Goal: Task Accomplishment & Management: Use online tool/utility

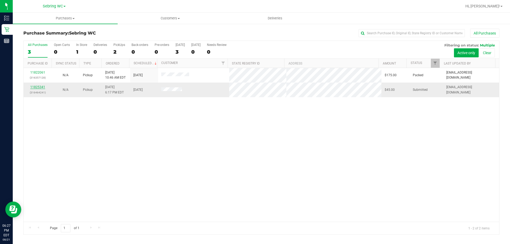
click at [43, 88] on link "11825341" at bounding box center [37, 87] width 15 height 4
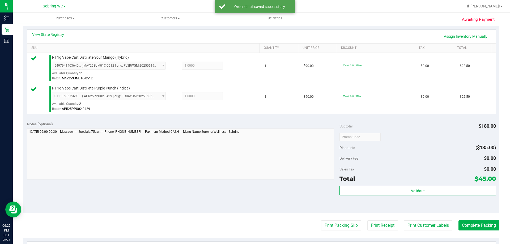
scroll to position [159, 0]
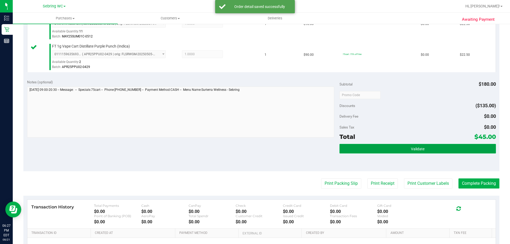
click at [359, 147] on button "Validate" at bounding box center [417, 149] width 156 height 10
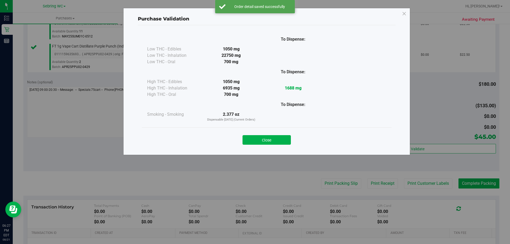
click at [338, 182] on div "Purchase Validation To Dispense: Low THC - Edibles 1050 mg" at bounding box center [257, 122] width 514 height 244
drag, startPoint x: 251, startPoint y: 118, endPoint x: 251, endPoint y: 131, distance: 13.0
click at [251, 119] on p "Dispensable [DATE] (Current Orders)" at bounding box center [231, 120] width 62 height 5
click at [252, 136] on button "Close" at bounding box center [266, 140] width 48 height 10
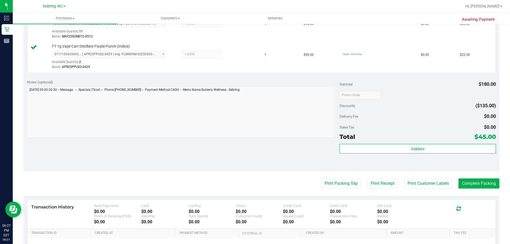
click at [351, 189] on purchase-details "Back Edit Purchase Cancel Purchase View Profile # 11825341 BioTrack ID: - Submi…" at bounding box center [261, 82] width 476 height 426
click at [324, 180] on button "Print Packing Slip" at bounding box center [341, 183] width 40 height 10
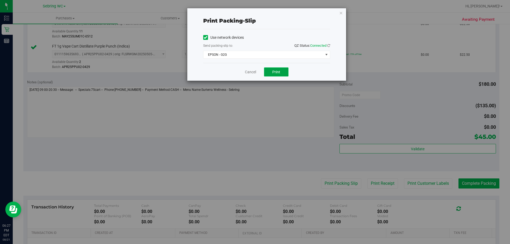
click at [271, 71] on button "Print" at bounding box center [276, 71] width 24 height 9
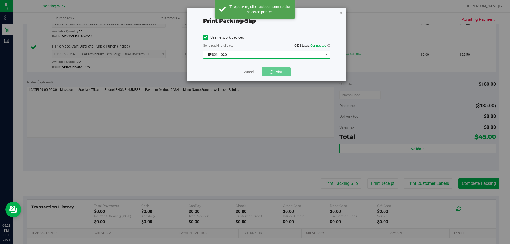
click at [272, 56] on span "EPSON - G2G" at bounding box center [263, 54] width 120 height 7
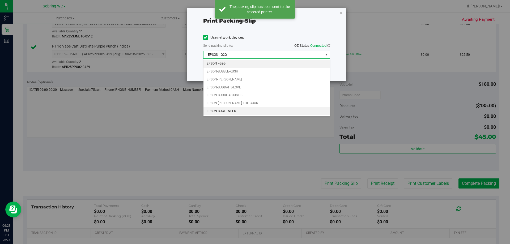
click at [240, 113] on li "EPSON-BUGLEWEED" at bounding box center [266, 111] width 126 height 8
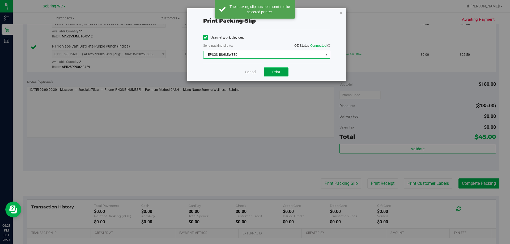
click at [274, 73] on span "Print" at bounding box center [276, 72] width 8 height 4
click at [250, 73] on link "Cancel" at bounding box center [250, 72] width 11 height 6
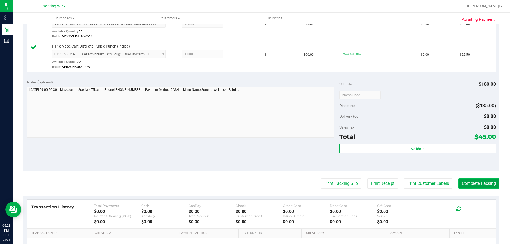
click at [461, 187] on button "Complete Packing" at bounding box center [478, 183] width 41 height 10
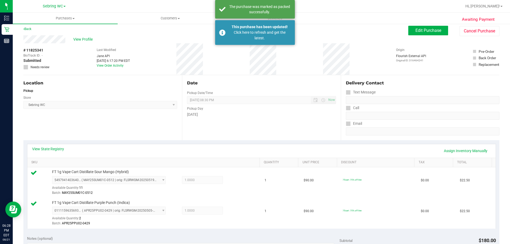
scroll to position [0, 0]
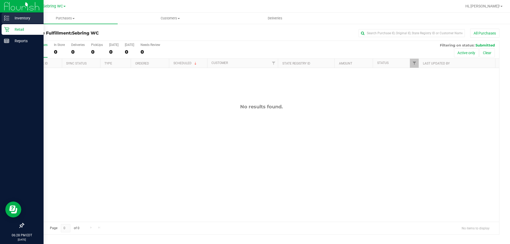
click at [22, 18] on p "Inventory" at bounding box center [25, 18] width 32 height 6
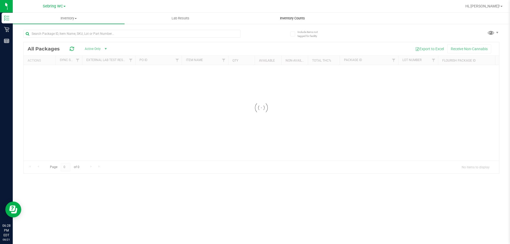
click at [285, 20] on span "Inventory Counts" at bounding box center [292, 18] width 39 height 5
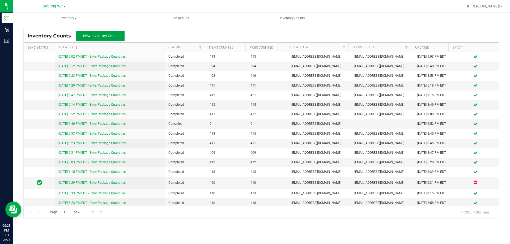
click at [112, 37] on span "New Inventory Count" at bounding box center [100, 36] width 35 height 4
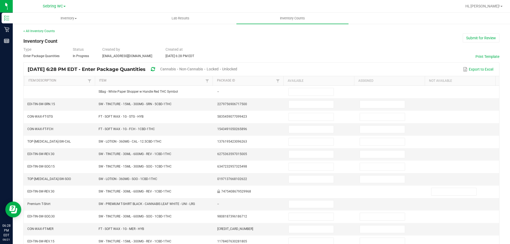
click at [237, 70] on span "Unlocked" at bounding box center [229, 69] width 15 height 4
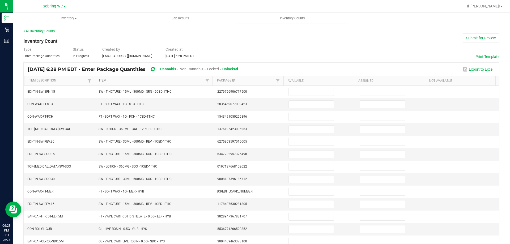
click at [145, 79] on link "Item" at bounding box center [151, 81] width 105 height 4
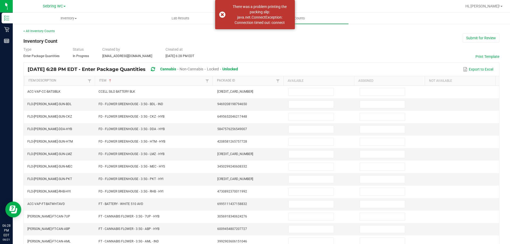
click at [78, 78] on th "Item Description" at bounding box center [59, 81] width 71 height 10
click at [75, 81] on link "Item Description" at bounding box center [57, 81] width 58 height 4
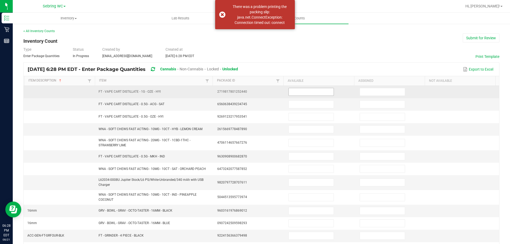
click at [304, 96] on span at bounding box center [310, 92] width 45 height 8
click at [302, 95] on input at bounding box center [311, 91] width 45 height 7
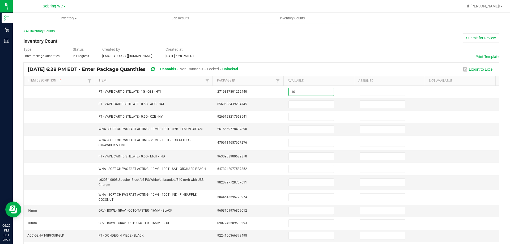
type input "10"
type input "4"
type input "5"
type input "10"
type input "12"
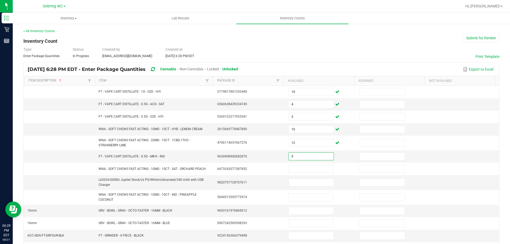
type input "9"
type input "38"
type input "3"
type input "34"
type input "1"
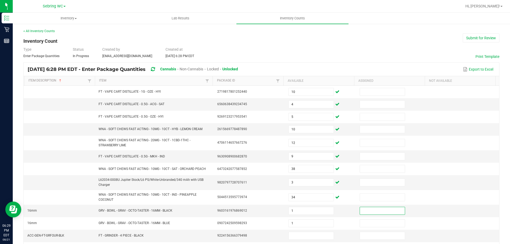
type input "1"
type input "4"
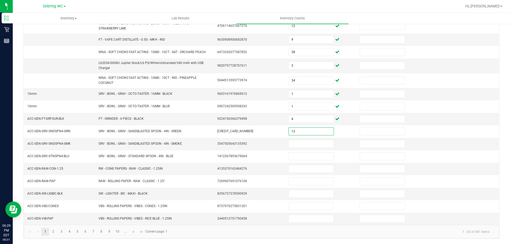
type input "13"
type input "15"
type input "14"
type input "15"
type input "34"
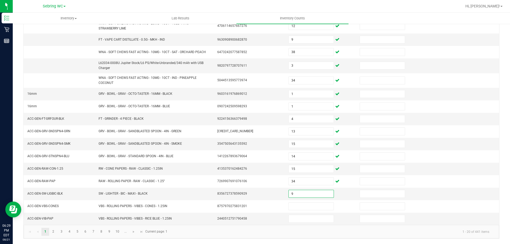
type input "9"
type input "4"
click at [52, 233] on link "2" at bounding box center [53, 232] width 8 height 8
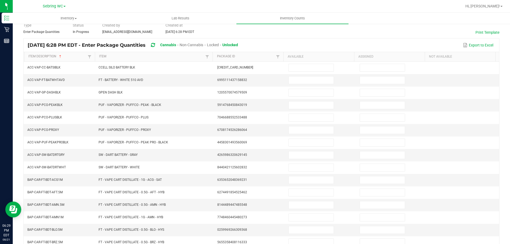
scroll to position [4, 0]
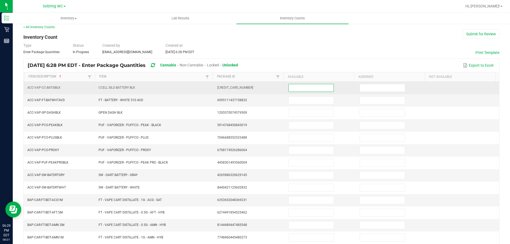
click at [297, 90] on input at bounding box center [311, 87] width 45 height 7
type input "8"
type input "25"
type input "4"
type input "1"
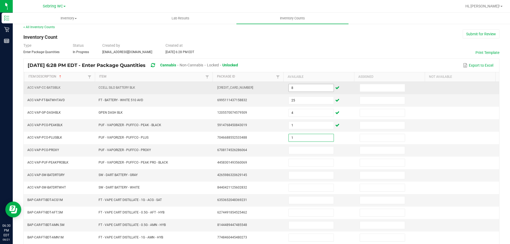
type input "1"
type input "4"
type input "3"
type input "4"
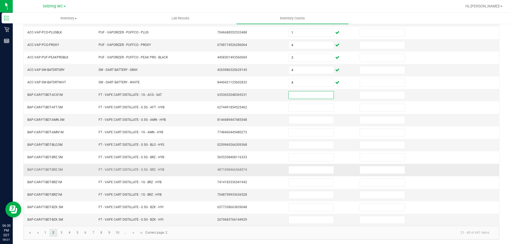
scroll to position [110, 0]
click at [63, 233] on link "3" at bounding box center [62, 232] width 8 height 8
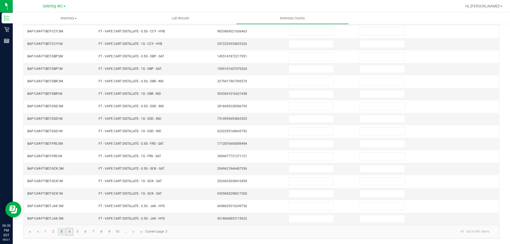
click at [72, 231] on link "4" at bounding box center [70, 232] width 8 height 8
click at [87, 231] on link "6" at bounding box center [86, 232] width 8 height 8
click at [102, 231] on link "8" at bounding box center [101, 232] width 8 height 8
click at [116, 232] on link "10" at bounding box center [118, 232] width 8 height 8
click at [130, 232] on link at bounding box center [134, 232] width 8 height 8
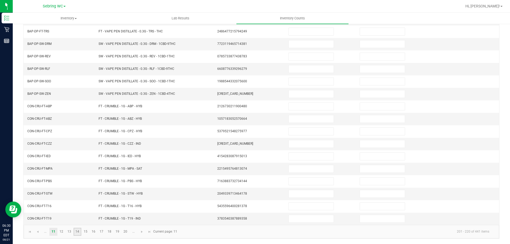
click at [79, 233] on link "14" at bounding box center [78, 232] width 8 height 8
click at [96, 233] on link "16" at bounding box center [93, 232] width 8 height 8
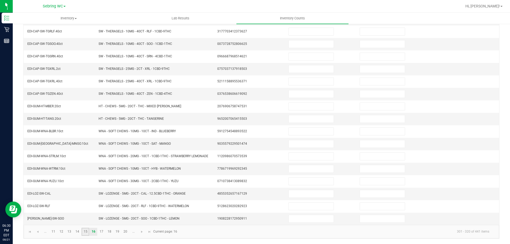
click at [86, 231] on link "15" at bounding box center [86, 232] width 8 height 8
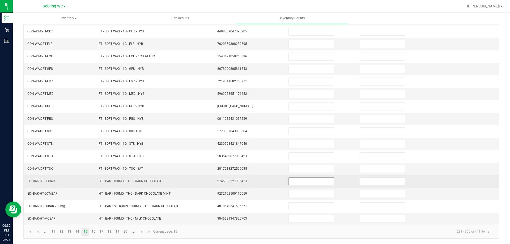
click at [297, 181] on input at bounding box center [311, 181] width 45 height 7
type input "12"
type input "3"
type input "2"
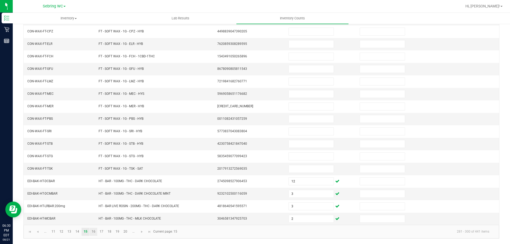
click at [95, 232] on link "16" at bounding box center [93, 232] width 8 height 8
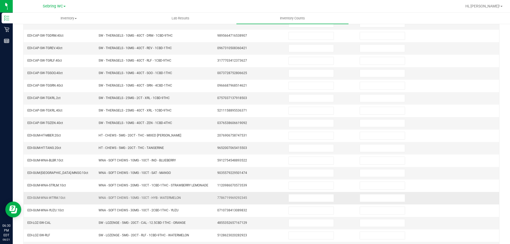
scroll to position [0, 0]
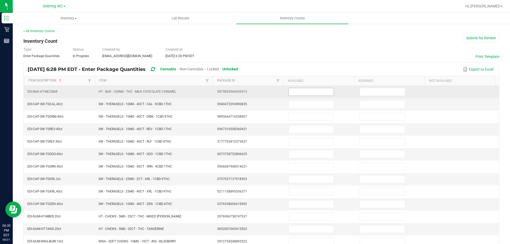
click at [311, 88] on span at bounding box center [310, 92] width 45 height 8
click at [310, 92] on input at bounding box center [311, 91] width 45 height 7
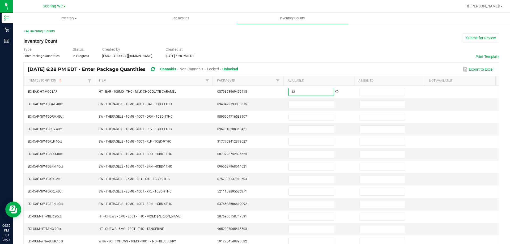
type input "43"
click at [310, 65] on div "Export to Excel" at bounding box center [368, 69] width 253 height 9
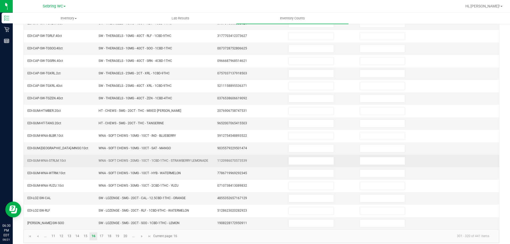
scroll to position [106, 0]
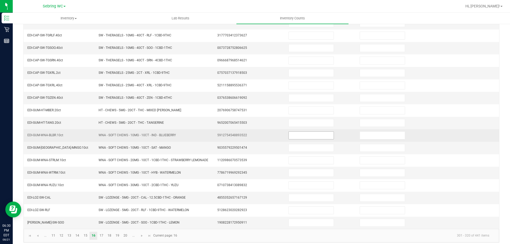
click at [299, 137] on input at bounding box center [311, 135] width 45 height 7
type input "36"
type input "25"
type input "19"
type input "11"
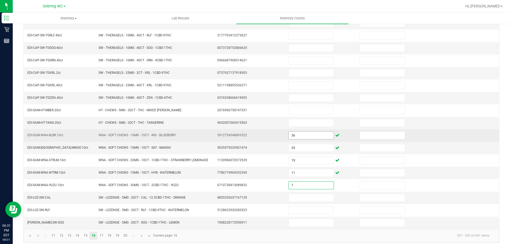
type input "7"
type input "12"
type input "16"
type input "5"
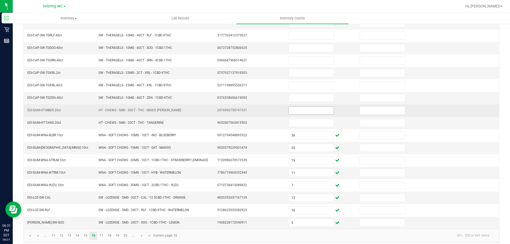
click at [312, 111] on input at bounding box center [311, 110] width 45 height 7
type input "9"
type input "5"
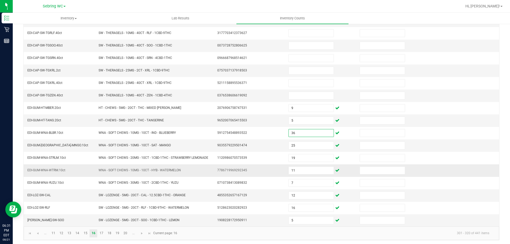
scroll to position [110, 0]
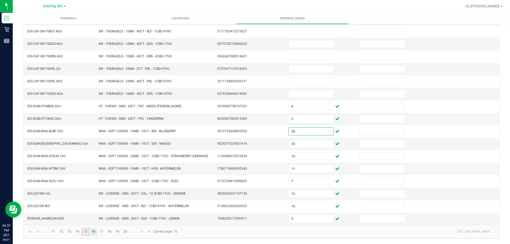
click at [85, 234] on link "15" at bounding box center [86, 232] width 8 height 8
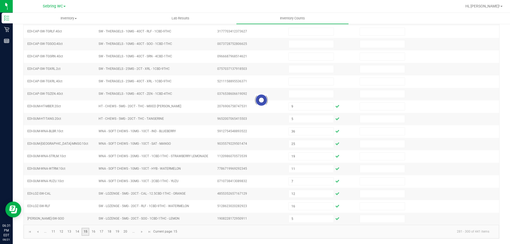
type input "12"
type input "3"
type input "2"
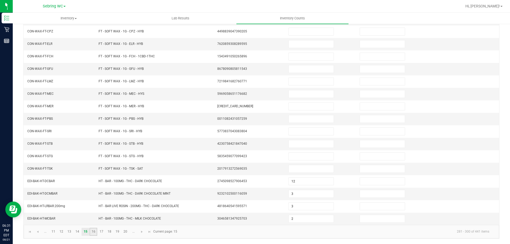
click at [97, 231] on link "16" at bounding box center [93, 232] width 8 height 8
type input "43"
type input "9"
type input "5"
type input "36"
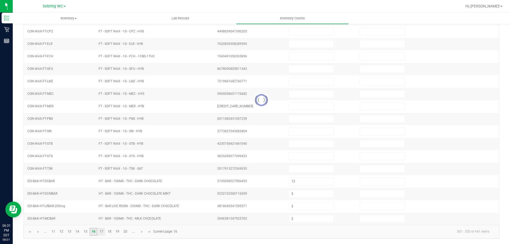
type input "25"
type input "7"
type input "12"
type input "16"
type input "5"
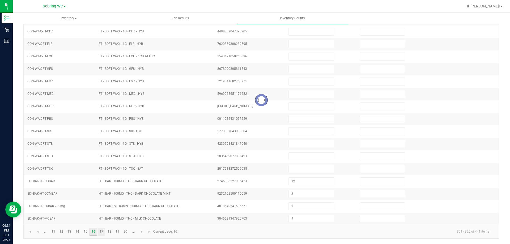
type input "19"
type input "11"
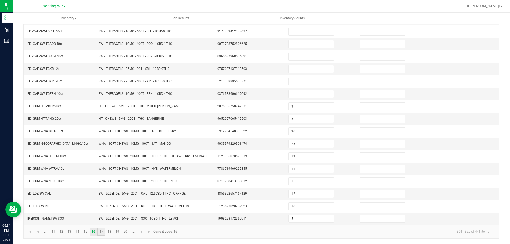
click at [98, 231] on link "17" at bounding box center [101, 232] width 8 height 8
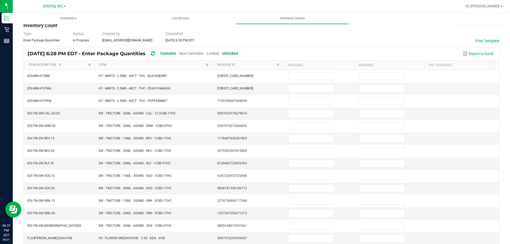
scroll to position [4, 0]
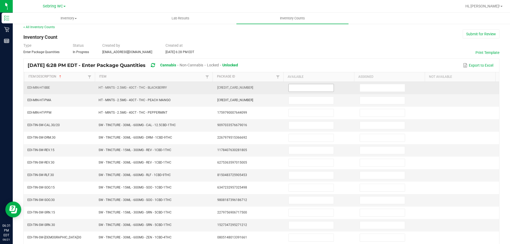
click at [296, 89] on input at bounding box center [311, 87] width 45 height 7
type input "3"
type input "1"
type input "5"
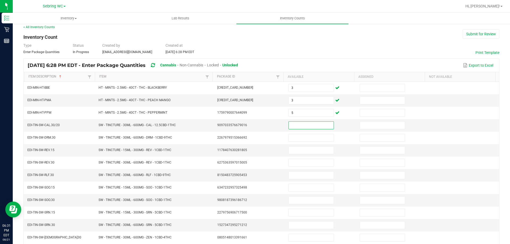
scroll to position [110, 0]
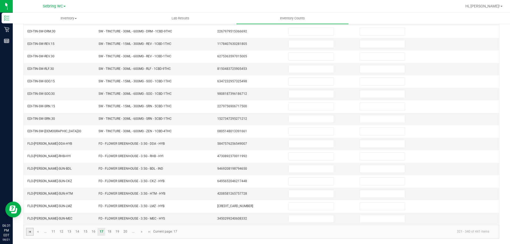
click at [31, 232] on span "Go to the first page" at bounding box center [30, 232] width 4 height 4
type input "10"
type input "4"
type input "10"
type input "12"
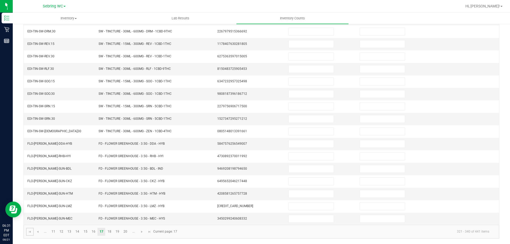
type input "9"
type input "38"
type input "3"
type input "1"
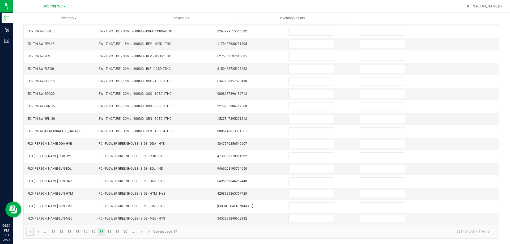
type input "4"
type input "13"
type input "15"
type input "34"
type input "9"
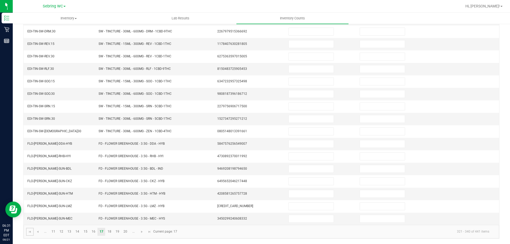
type input "4"
type input "34"
type input "14"
type input "15"
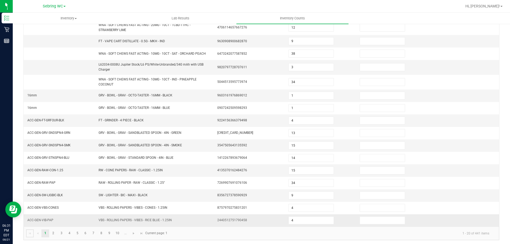
scroll to position [117, 0]
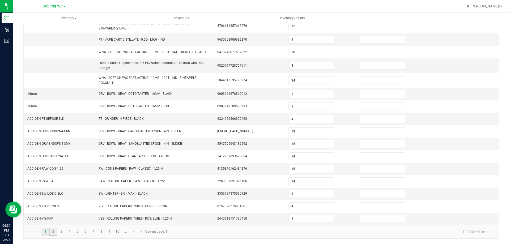
click at [54, 234] on link "2" at bounding box center [53, 232] width 8 height 8
type input "8"
type input "25"
type input "4"
type input "1"
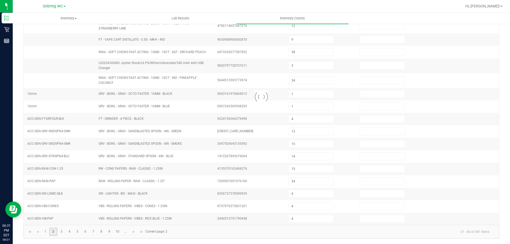
type input "1"
type input "4"
type input "3"
type input "4"
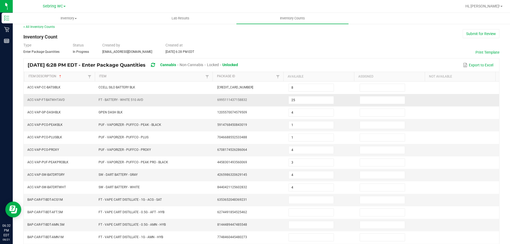
scroll to position [4, 0]
click at [136, 78] on link "Item" at bounding box center [151, 77] width 105 height 4
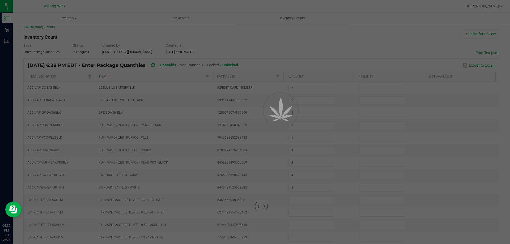
type input "25"
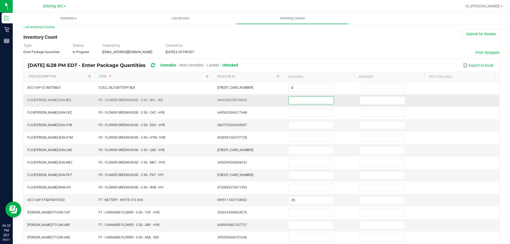
click at [300, 103] on input at bounding box center [311, 100] width 45 height 7
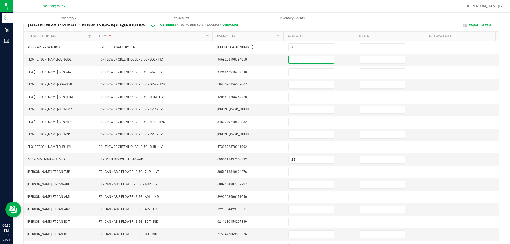
scroll to position [110, 0]
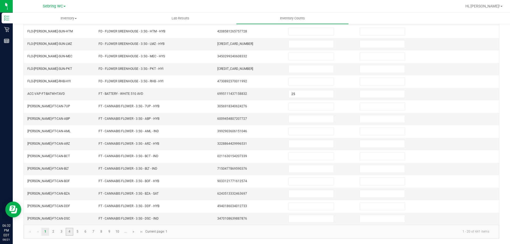
click at [69, 232] on link "4" at bounding box center [70, 232] width 8 height 8
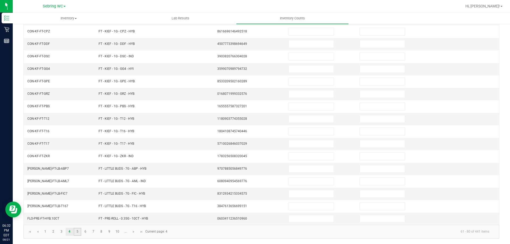
click at [79, 232] on link "5" at bounding box center [78, 232] width 8 height 8
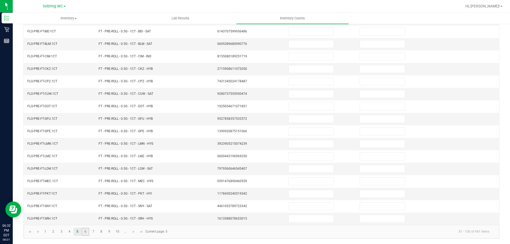
click at [86, 233] on link "6" at bounding box center [86, 232] width 8 height 8
click at [93, 232] on link "7" at bounding box center [93, 232] width 8 height 8
click at [107, 232] on link "9" at bounding box center [109, 232] width 8 height 8
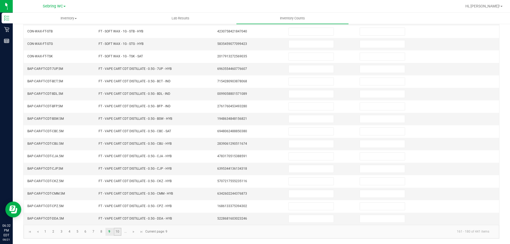
click at [118, 231] on link "10" at bounding box center [118, 232] width 8 height 8
click at [123, 231] on link "..." at bounding box center [126, 232] width 8 height 8
click at [86, 233] on link "15" at bounding box center [86, 232] width 8 height 8
click at [95, 230] on link "16" at bounding box center [93, 232] width 8 height 8
type input "10"
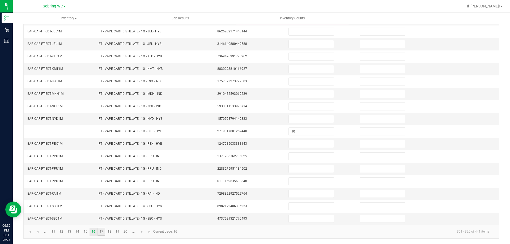
click at [103, 230] on link "17" at bounding box center [101, 232] width 8 height 8
click at [298, 223] on span at bounding box center [310, 219] width 45 height 8
click at [298, 219] on input at bounding box center [311, 218] width 45 height 7
type input "4"
click at [237, 231] on kendo-pager-info "321 - 340 of 441 items" at bounding box center [336, 231] width 313 height 9
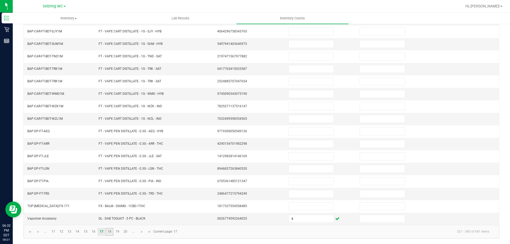
click at [110, 231] on link "18" at bounding box center [109, 232] width 8 height 8
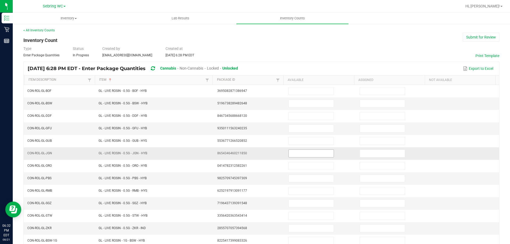
scroll to position [0, 0]
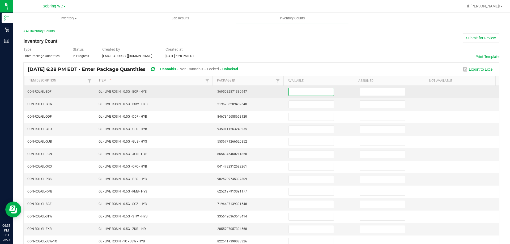
click at [294, 93] on input at bounding box center [311, 91] width 45 height 7
type input "7"
type input "6"
type input "8"
type input "6"
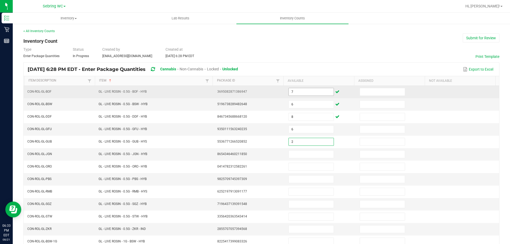
type input "2"
type input "8"
type input "6"
type input "2"
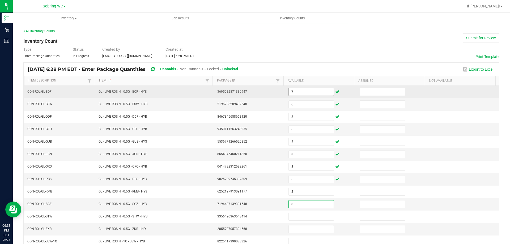
type input "8"
type input "4"
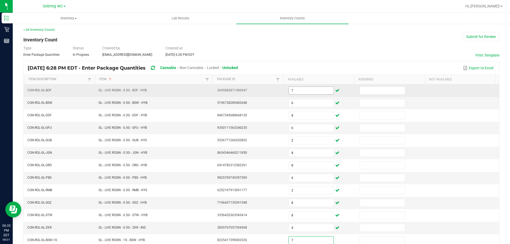
type input "7"
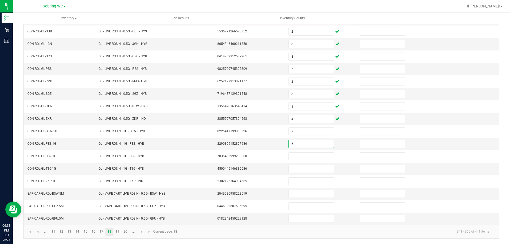
type input "6"
type input "8"
type input "7"
type input "3"
click at [119, 232] on link "19" at bounding box center [118, 232] width 8 height 8
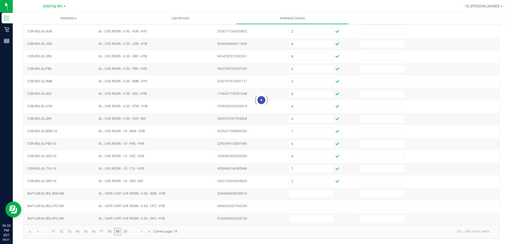
type input "4"
type input "1"
type input "13"
type input "15"
type input "14"
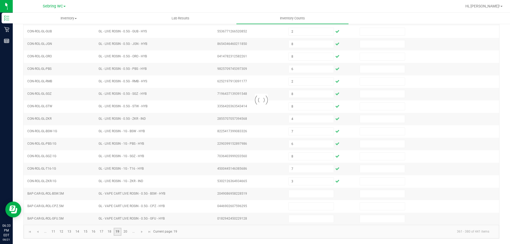
type input "12"
type input "3"
type input "9"
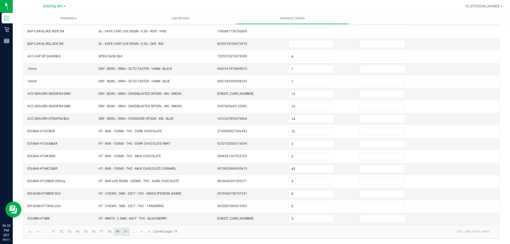
click at [127, 230] on link "20" at bounding box center [126, 232] width 8 height 8
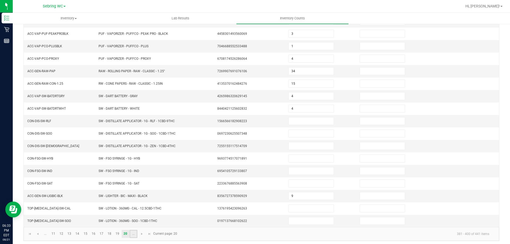
click at [135, 235] on link "..." at bounding box center [134, 234] width 8 height 8
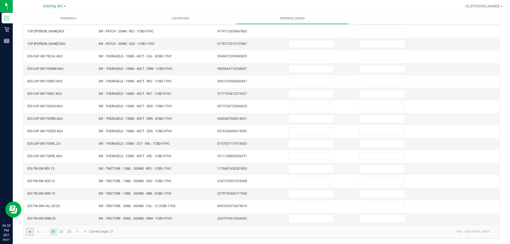
click at [30, 231] on span "Go to the first page" at bounding box center [30, 232] width 4 height 4
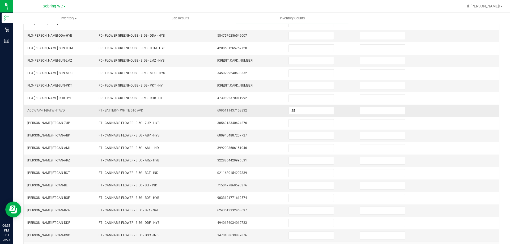
scroll to position [0, 0]
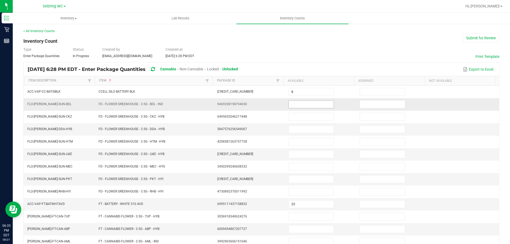
click at [296, 105] on input at bounding box center [311, 104] width 45 height 7
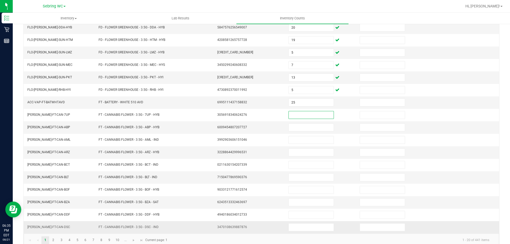
scroll to position [110, 0]
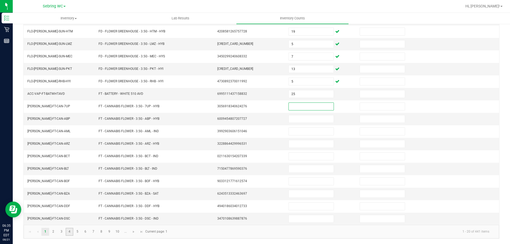
click at [70, 233] on link "4" at bounding box center [70, 232] width 8 height 8
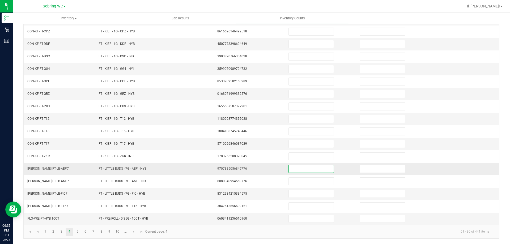
click at [293, 168] on input at bounding box center [311, 168] width 45 height 7
click at [46, 232] on link "1" at bounding box center [45, 232] width 8 height 8
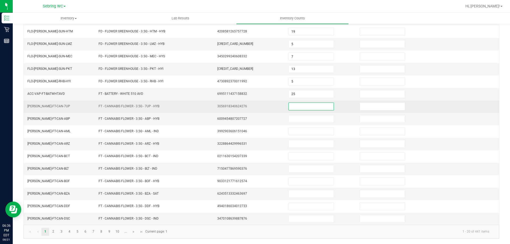
click at [312, 107] on input at bounding box center [311, 106] width 45 height 7
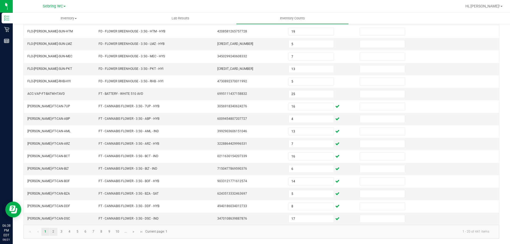
click at [52, 233] on link "2" at bounding box center [53, 232] width 8 height 8
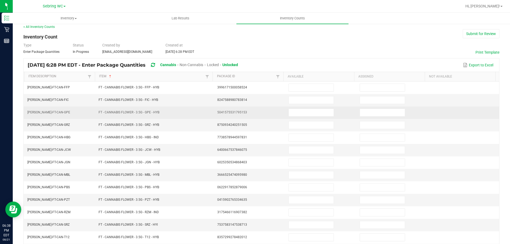
scroll to position [4, 0]
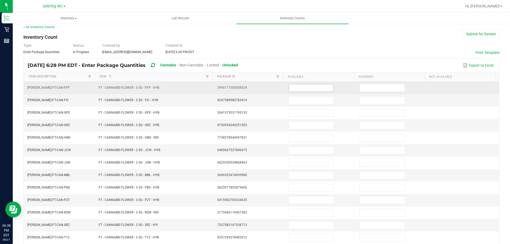
click at [306, 89] on input at bounding box center [311, 87] width 45 height 7
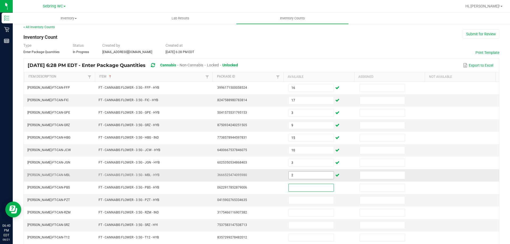
click at [305, 174] on input "2" at bounding box center [311, 175] width 45 height 7
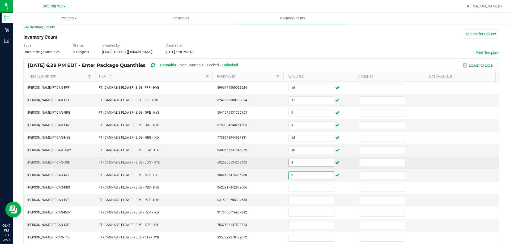
click at [305, 162] on input "3" at bounding box center [311, 162] width 45 height 7
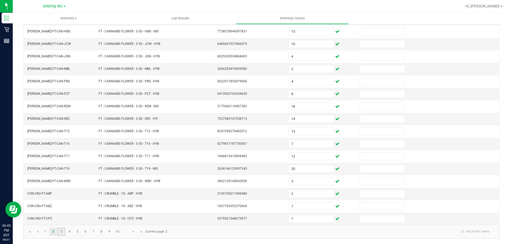
click at [62, 235] on link "3" at bounding box center [62, 232] width 8 height 8
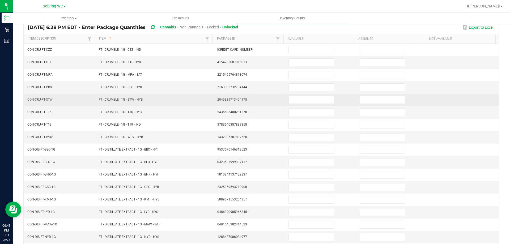
scroll to position [0, 0]
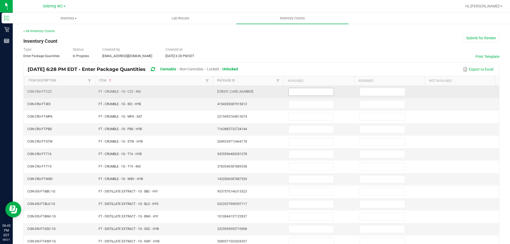
click at [309, 93] on input at bounding box center [311, 91] width 45 height 7
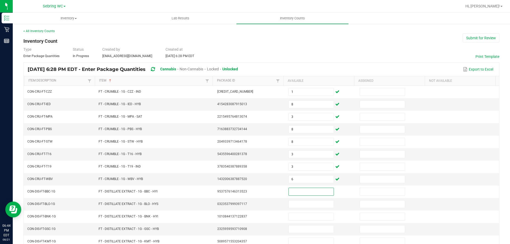
click at [294, 46] on div "< All Inventory Counts Inventory Count Submit for Review Type Enter Package Qua…" at bounding box center [261, 189] width 476 height 320
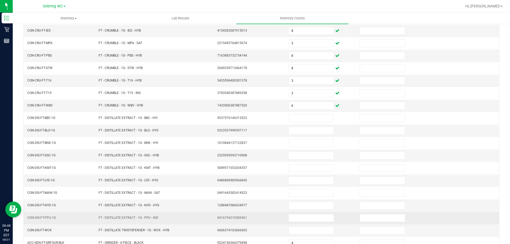
scroll to position [110, 0]
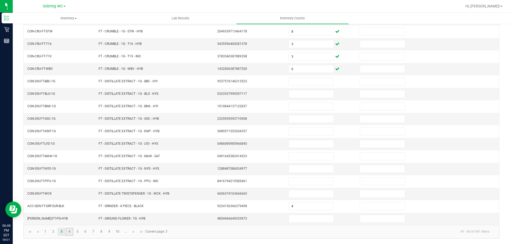
click at [73, 230] on link "4" at bounding box center [70, 232] width 8 height 8
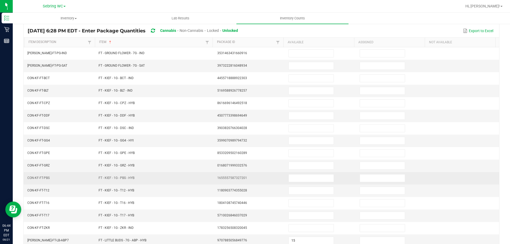
scroll to position [31, 0]
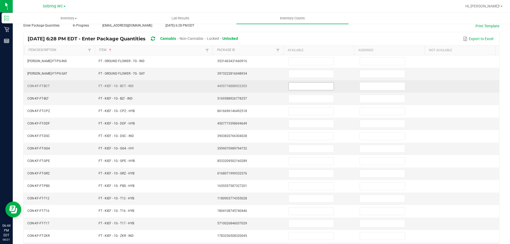
click at [309, 85] on input at bounding box center [311, 86] width 45 height 7
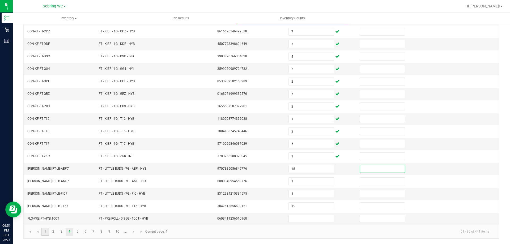
click at [44, 228] on link "1" at bounding box center [45, 232] width 8 height 8
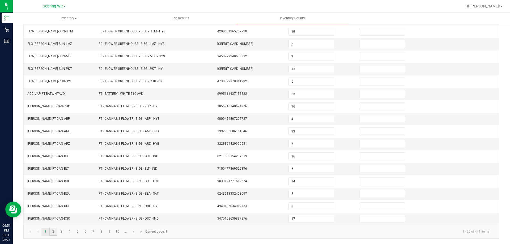
click at [52, 232] on link "2" at bounding box center [53, 232] width 8 height 8
click at [64, 232] on link "3" at bounding box center [62, 232] width 8 height 8
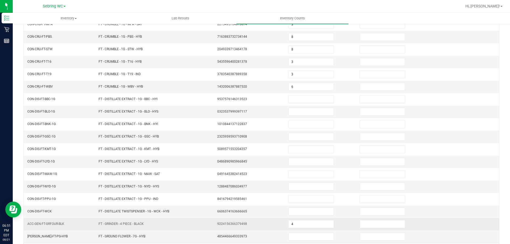
scroll to position [84, 0]
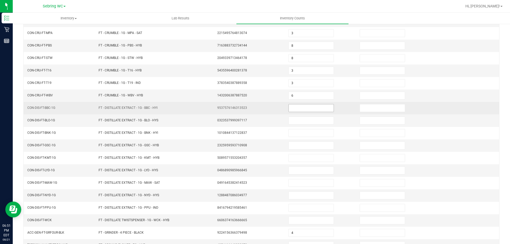
click at [299, 110] on input at bounding box center [311, 107] width 45 height 7
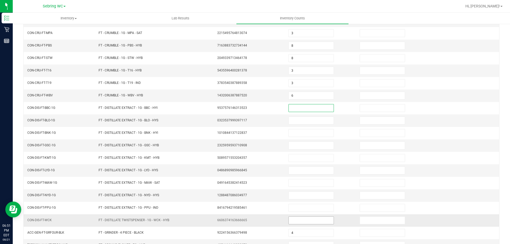
click at [321, 222] on input at bounding box center [311, 220] width 45 height 7
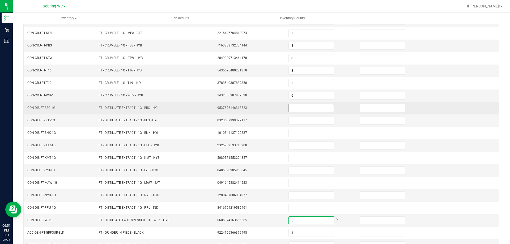
click at [302, 108] on input at bounding box center [311, 107] width 45 height 7
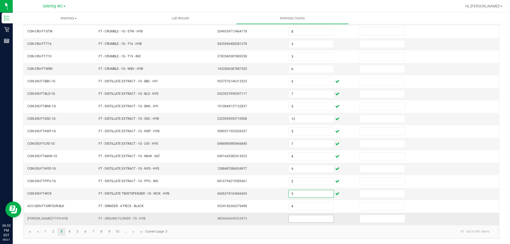
click at [305, 218] on input at bounding box center [311, 218] width 45 height 7
click at [67, 234] on link "4" at bounding box center [70, 232] width 8 height 8
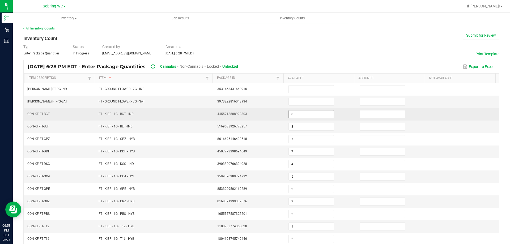
scroll to position [0, 0]
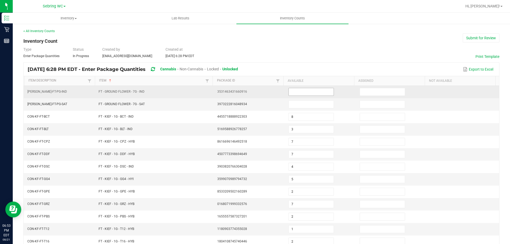
click at [290, 90] on input at bounding box center [311, 91] width 45 height 7
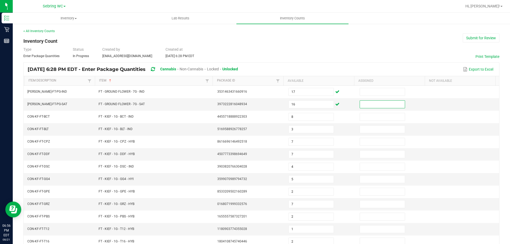
click at [335, 38] on div "< All Inventory Counts Inventory Count Submit for Review Type Enter Package Qua…" at bounding box center [261, 189] width 476 height 320
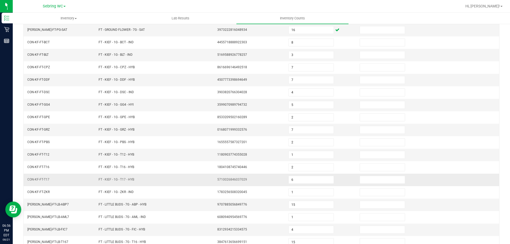
scroll to position [110, 0]
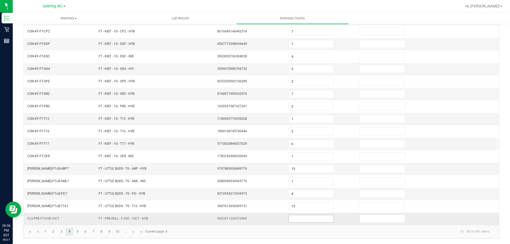
click at [310, 220] on input at bounding box center [311, 218] width 45 height 7
click at [75, 233] on link "5" at bounding box center [78, 232] width 8 height 8
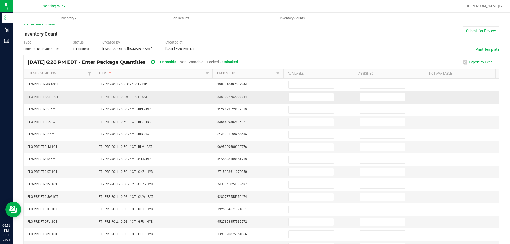
scroll to position [0, 0]
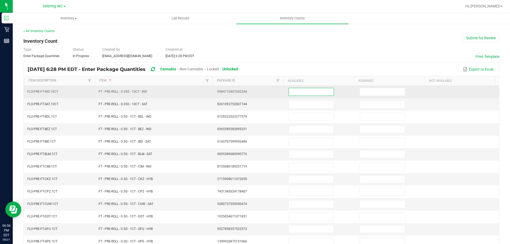
click at [308, 95] on input at bounding box center [311, 91] width 45 height 7
click at [308, 92] on input at bounding box center [311, 91] width 45 height 7
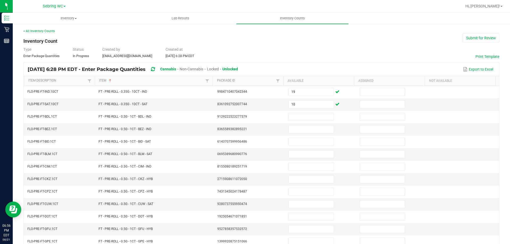
click at [306, 54] on div "Type Enter Package Quantities Status In Progress Created by [EMAIL_ADDRESS][DOM…" at bounding box center [261, 53] width 476 height 12
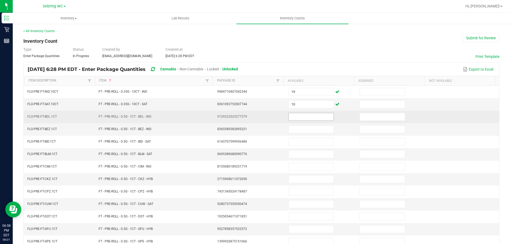
click at [307, 118] on input at bounding box center [311, 116] width 45 height 7
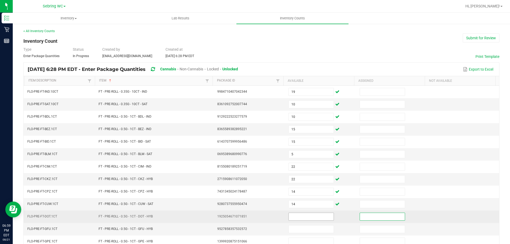
click at [307, 216] on input at bounding box center [311, 216] width 45 height 7
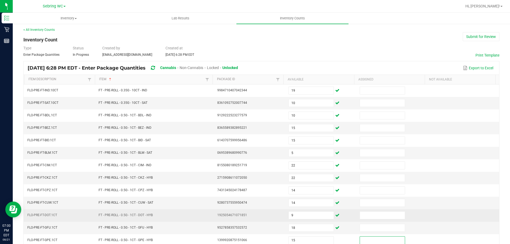
scroll to position [110, 0]
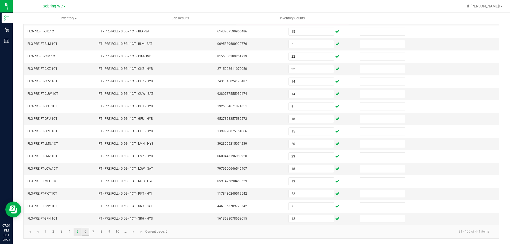
click at [85, 233] on link "6" at bounding box center [86, 232] width 8 height 8
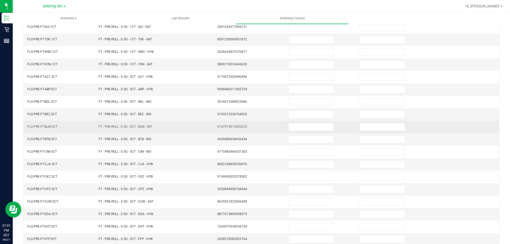
scroll to position [31, 0]
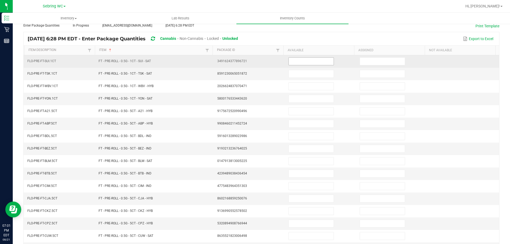
click at [311, 65] on span at bounding box center [310, 61] width 45 height 8
click at [311, 62] on input at bounding box center [311, 61] width 45 height 7
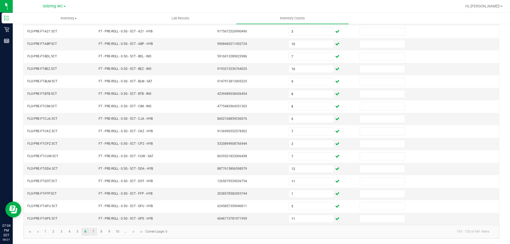
click at [93, 231] on link "7" at bounding box center [93, 232] width 8 height 8
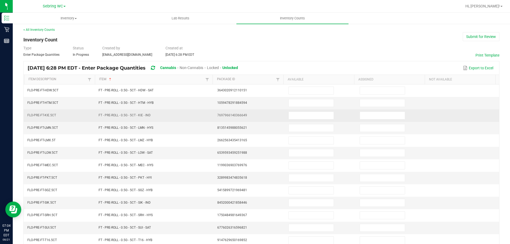
scroll to position [0, 0]
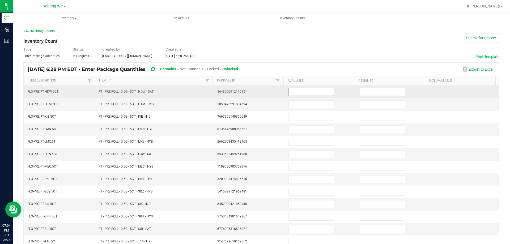
click at [292, 90] on input at bounding box center [311, 91] width 45 height 7
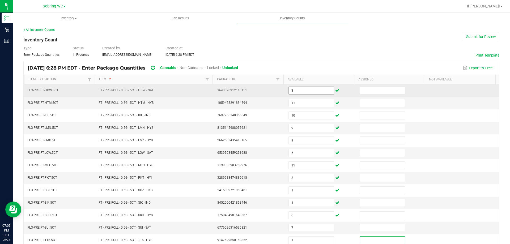
scroll to position [110, 0]
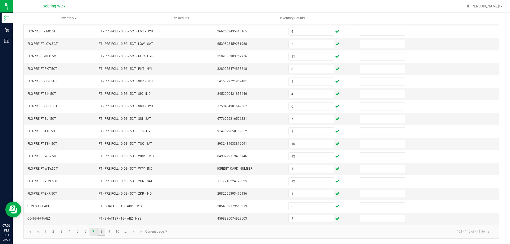
click at [102, 234] on link "8" at bounding box center [101, 232] width 8 height 8
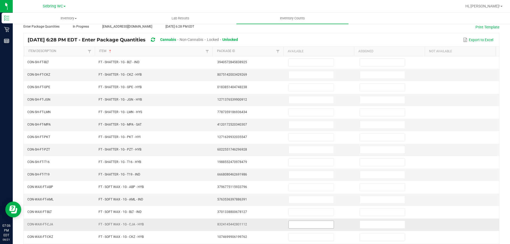
scroll to position [4, 0]
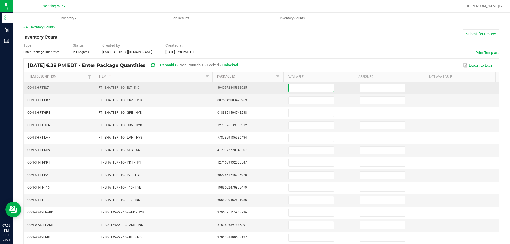
click at [307, 88] on input at bounding box center [311, 87] width 45 height 7
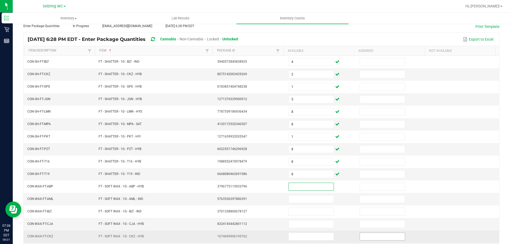
scroll to position [110, 0]
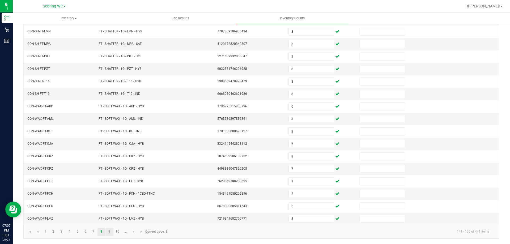
click at [111, 230] on link "9" at bounding box center [109, 232] width 8 height 8
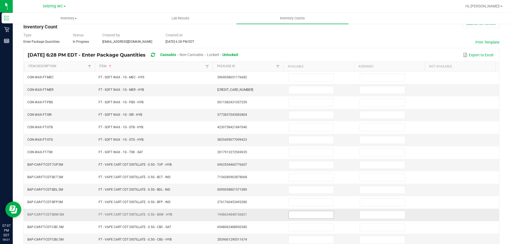
scroll to position [4, 0]
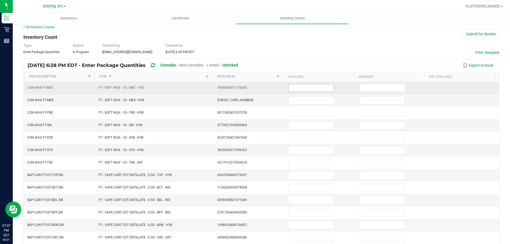
click at [291, 89] on input at bounding box center [311, 87] width 45 height 7
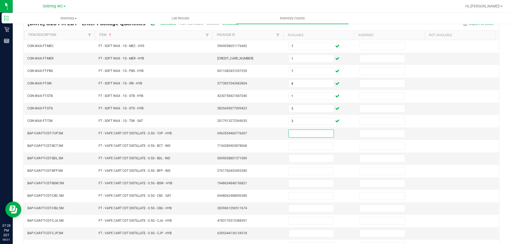
scroll to position [110, 0]
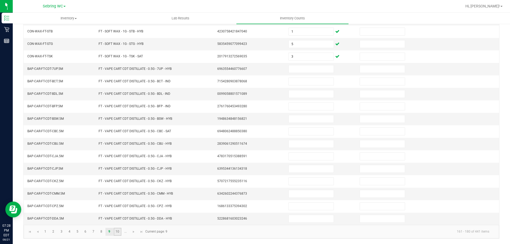
click at [121, 233] on link "10" at bounding box center [118, 232] width 8 height 8
click at [127, 232] on link "..." at bounding box center [126, 232] width 8 height 8
click at [76, 234] on link "14" at bounding box center [78, 232] width 8 height 8
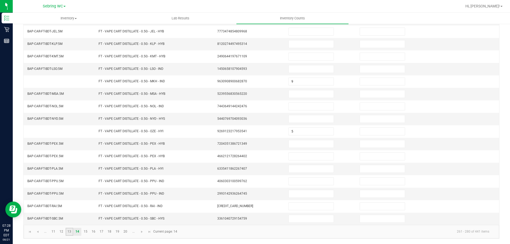
click at [71, 233] on link "13" at bounding box center [70, 232] width 8 height 8
click at [63, 232] on link "12" at bounding box center [62, 232] width 8 height 8
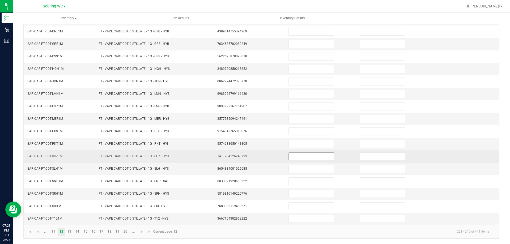
click at [290, 160] on span at bounding box center [310, 156] width 45 height 8
click at [290, 159] on input at bounding box center [311, 156] width 45 height 7
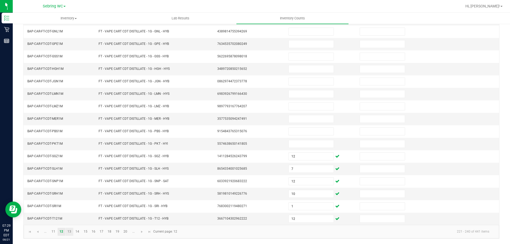
click at [70, 231] on link "13" at bounding box center [70, 232] width 8 height 8
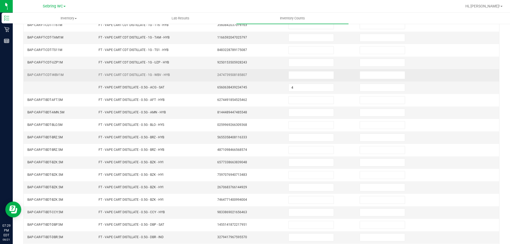
scroll to position [0, 0]
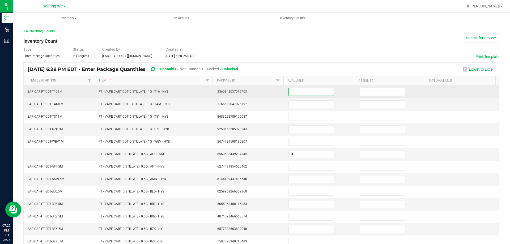
click at [289, 94] on input at bounding box center [311, 91] width 45 height 7
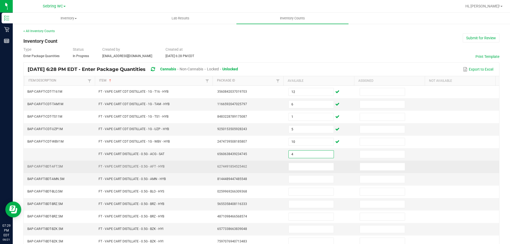
drag, startPoint x: 272, startPoint y: 163, endPoint x: 276, endPoint y: 161, distance: 4.1
click at [273, 163] on td "6274491854525462" at bounding box center [249, 167] width 71 height 12
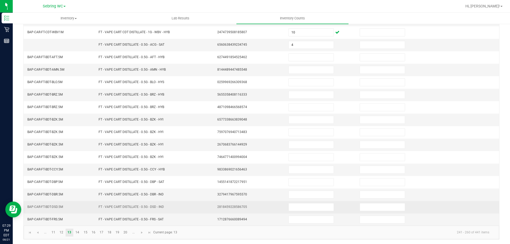
scroll to position [110, 0]
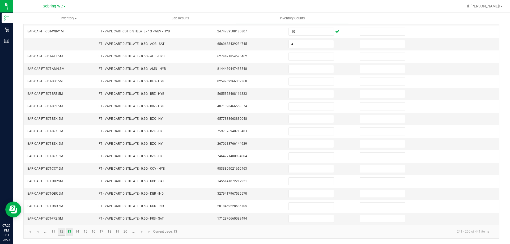
click at [63, 234] on link "12" at bounding box center [62, 232] width 8 height 8
click at [54, 234] on link "11" at bounding box center [53, 232] width 8 height 8
click at [62, 232] on link "12" at bounding box center [62, 232] width 8 height 8
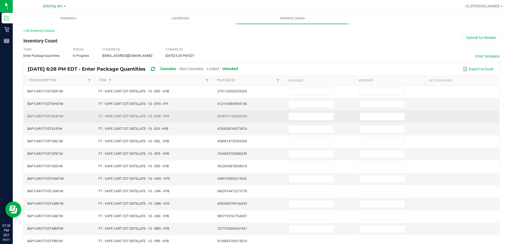
scroll to position [0, 0]
click at [296, 115] on input at bounding box center [311, 116] width 45 height 7
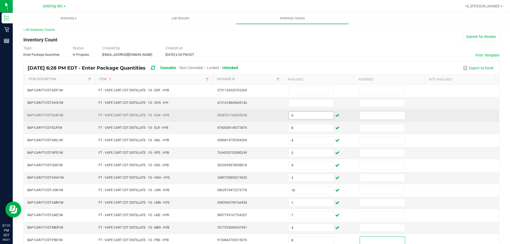
scroll to position [110, 0]
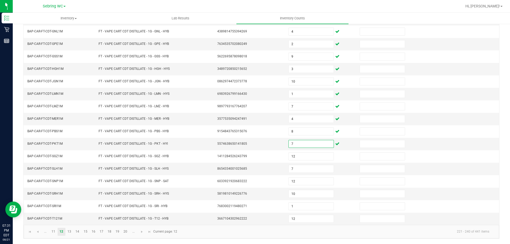
click at [248, 228] on kendo-pager-info "221 - 240 of 441 items" at bounding box center [336, 231] width 313 height 9
click at [68, 231] on link "13" at bounding box center [70, 232] width 8 height 8
click at [66, 231] on link "13" at bounding box center [70, 232] width 8 height 8
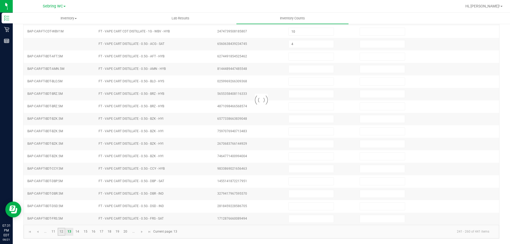
click at [63, 233] on link "12" at bounding box center [62, 232] width 8 height 8
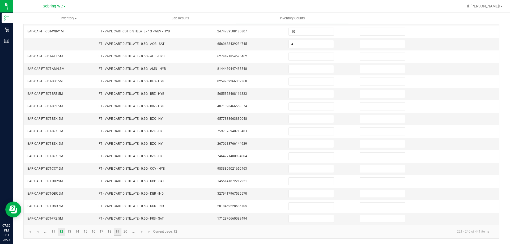
click at [114, 231] on link "19" at bounding box center [118, 232] width 8 height 8
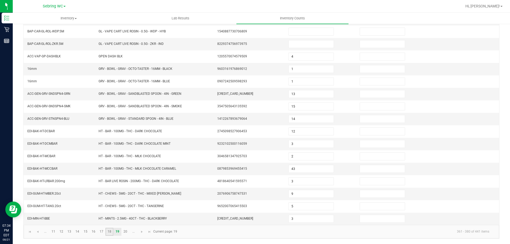
click at [107, 233] on link "18" at bounding box center [109, 232] width 8 height 8
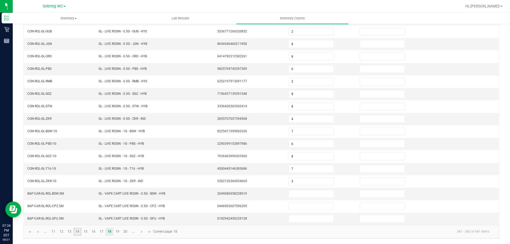
click at [79, 233] on link "14" at bounding box center [78, 232] width 8 height 8
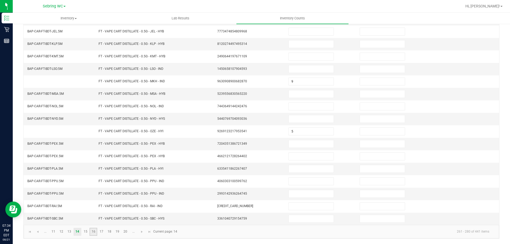
click at [91, 233] on link "16" at bounding box center [93, 232] width 8 height 8
click at [105, 232] on link "17" at bounding box center [101, 232] width 8 height 8
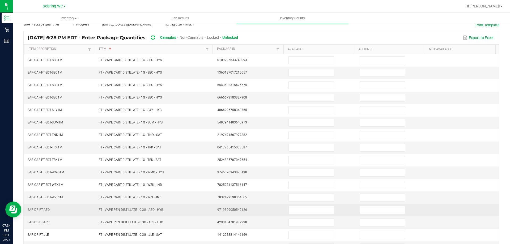
scroll to position [31, 0]
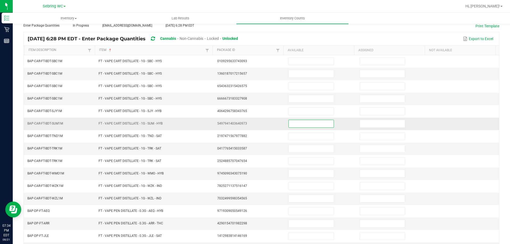
click at [313, 121] on input at bounding box center [311, 123] width 45 height 7
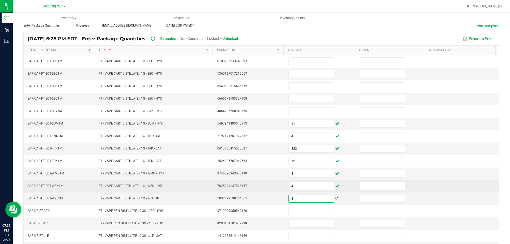
click at [208, 189] on td "FT - VAPE CART DISTILLATE - 1G - WZK - IND" at bounding box center [154, 186] width 119 height 12
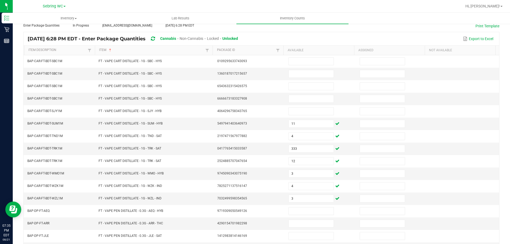
scroll to position [110, 0]
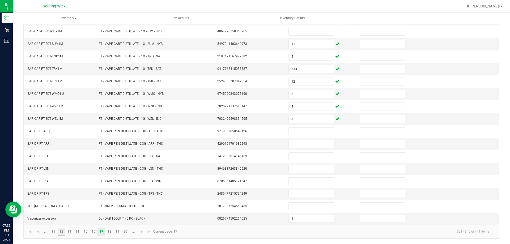
click at [62, 233] on link "12" at bounding box center [62, 232] width 8 height 8
click at [54, 232] on link "11" at bounding box center [53, 232] width 8 height 8
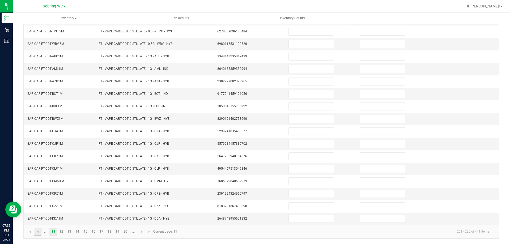
click at [41, 235] on link at bounding box center [38, 232] width 8 height 8
click at [106, 234] on link "9" at bounding box center [109, 232] width 8 height 8
click at [304, 69] on input at bounding box center [311, 68] width 45 height 7
click at [116, 231] on link "10" at bounding box center [118, 232] width 8 height 8
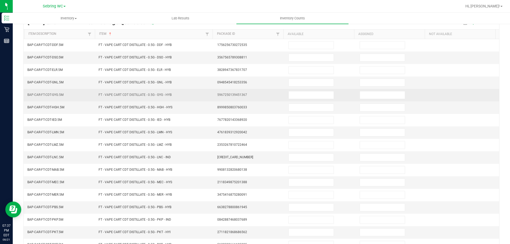
scroll to position [0, 0]
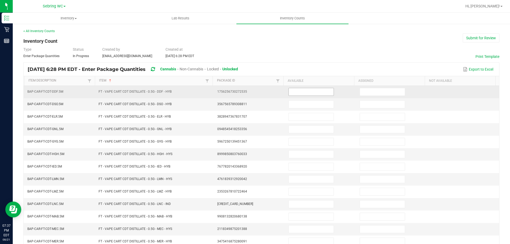
click at [303, 96] on span at bounding box center [310, 92] width 45 height 8
click at [304, 94] on input at bounding box center [311, 91] width 45 height 7
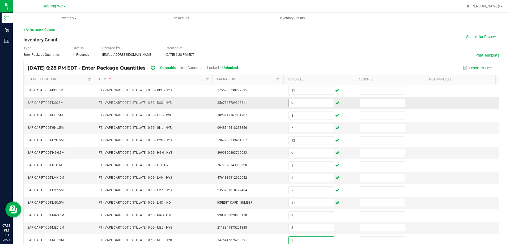
scroll to position [110, 0]
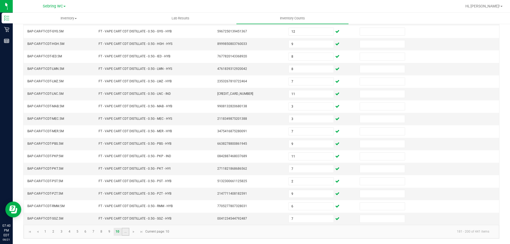
click at [129, 232] on link "..." at bounding box center [126, 232] width 8 height 8
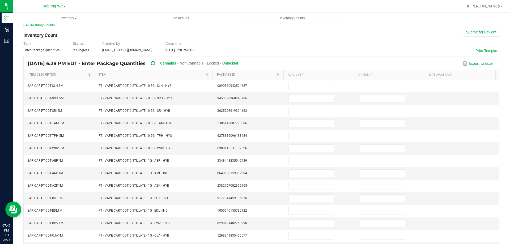
scroll to position [0, 0]
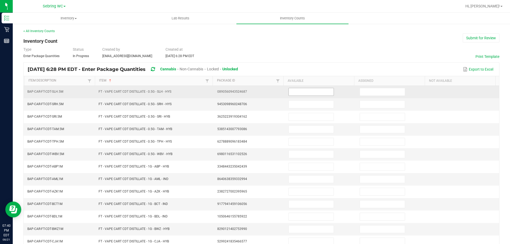
click at [304, 89] on input at bounding box center [311, 91] width 45 height 7
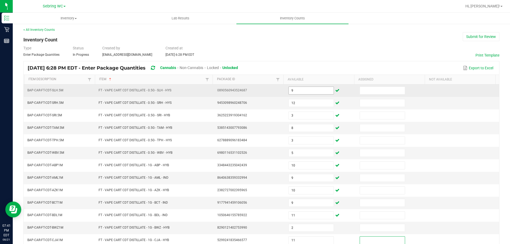
scroll to position [110, 0]
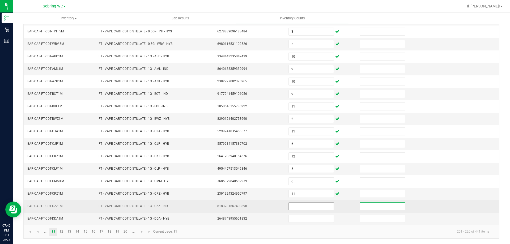
click at [289, 204] on input at bounding box center [311, 206] width 45 height 7
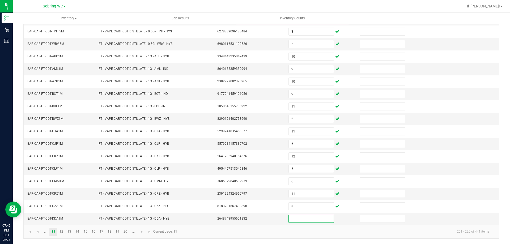
click at [244, 236] on kendo-pager-info "201 - 220 of 441 items" at bounding box center [336, 231] width 313 height 9
click at [294, 219] on input at bounding box center [311, 218] width 45 height 7
click at [59, 232] on link "12" at bounding box center [62, 232] width 8 height 8
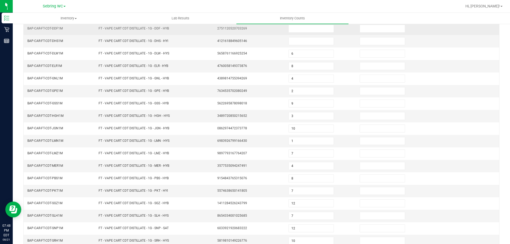
scroll to position [0, 0]
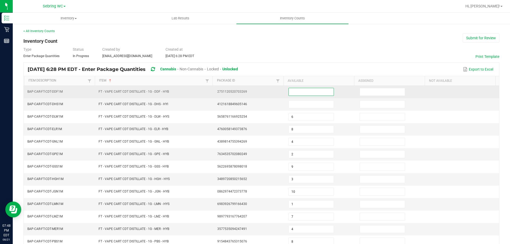
click at [306, 93] on input at bounding box center [311, 91] width 45 height 7
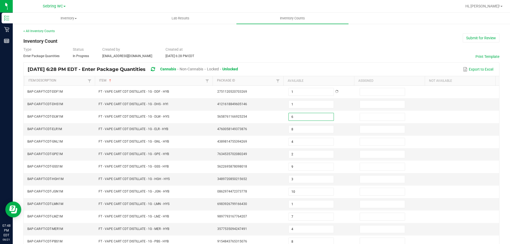
click at [309, 53] on div "Type Enter Package Quantities Status In Progress Created by [EMAIL_ADDRESS][DOM…" at bounding box center [261, 53] width 476 height 12
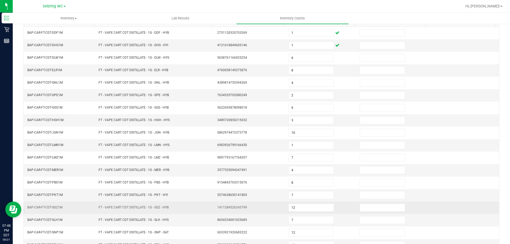
scroll to position [110, 0]
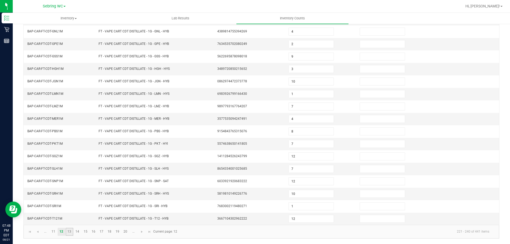
click at [66, 232] on link "13" at bounding box center [70, 232] width 8 height 8
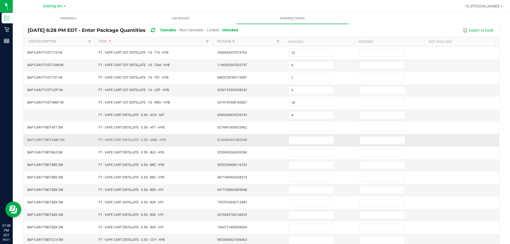
scroll to position [80, 0]
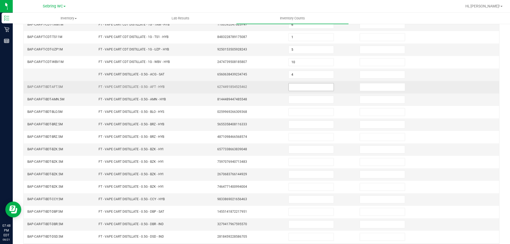
click at [307, 83] on span at bounding box center [310, 87] width 45 height 8
click at [303, 87] on input at bounding box center [311, 86] width 45 height 7
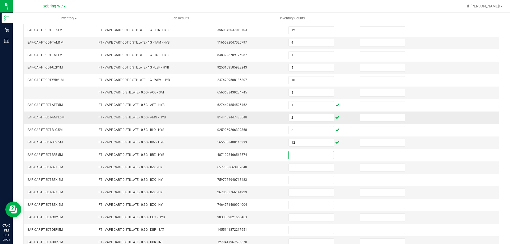
scroll to position [53, 0]
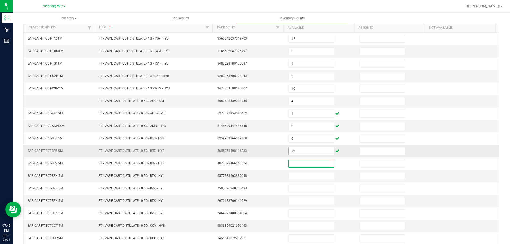
click at [309, 152] on input "12" at bounding box center [311, 150] width 45 height 7
click at [298, 128] on input "2" at bounding box center [311, 125] width 45 height 7
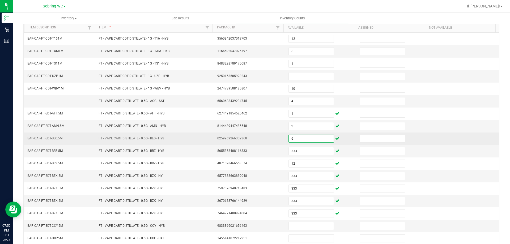
click at [298, 139] on input "6" at bounding box center [311, 138] width 45 height 7
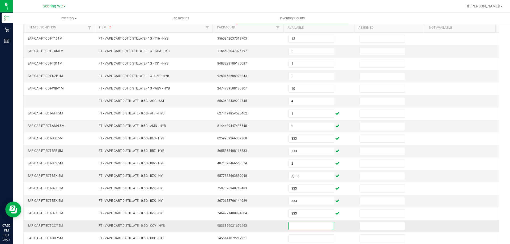
click at [296, 228] on input at bounding box center [311, 225] width 45 height 7
click at [296, 228] on input "12" at bounding box center [311, 225] width 45 height 7
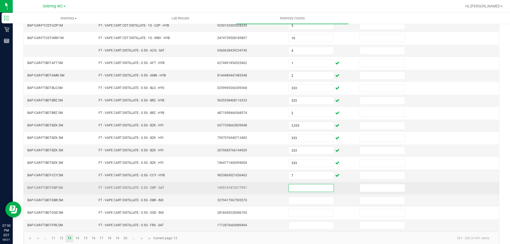
scroll to position [110, 0]
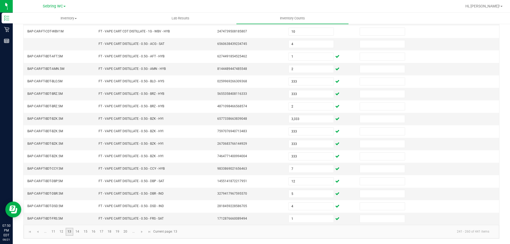
click at [73, 229] on ul "... 11 12 13 14 15 16 17 18 19 20 ..." at bounding box center [89, 232] width 96 height 8
drag, startPoint x: 78, startPoint y: 230, endPoint x: 81, endPoint y: 230, distance: 3.2
click at [78, 230] on link "14" at bounding box center [78, 232] width 8 height 8
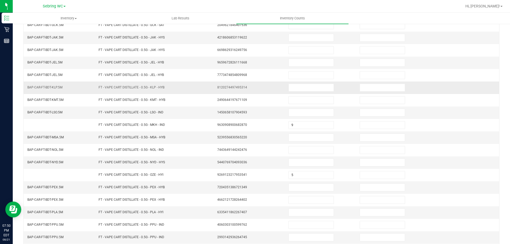
scroll to position [0, 0]
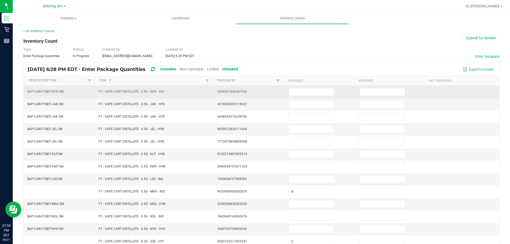
click at [285, 93] on td at bounding box center [320, 92] width 71 height 12
click at [291, 91] on input at bounding box center [311, 91] width 45 height 7
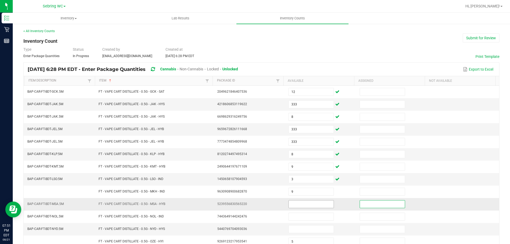
click at [294, 206] on input at bounding box center [311, 203] width 45 height 7
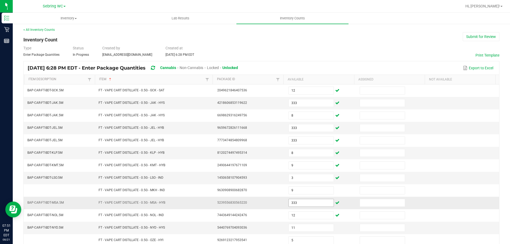
scroll to position [110, 0]
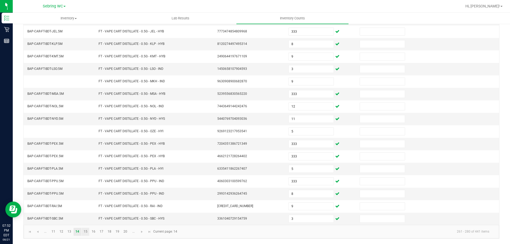
click at [88, 233] on link "15" at bounding box center [86, 232] width 8 height 8
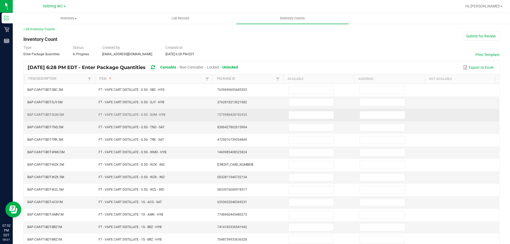
scroll to position [0, 0]
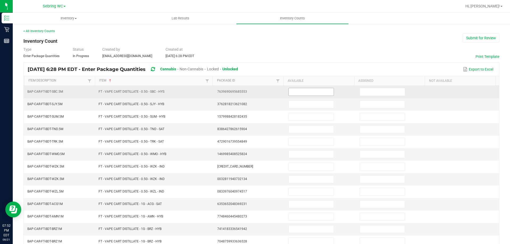
click at [300, 91] on input at bounding box center [311, 91] width 45 height 7
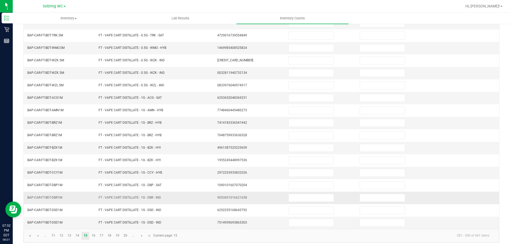
scroll to position [110, 0]
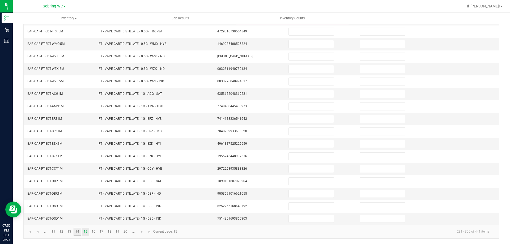
click at [81, 232] on link "14" at bounding box center [78, 232] width 8 height 8
click at [314, 220] on input "3" at bounding box center [311, 218] width 45 height 7
click at [83, 235] on link "15" at bounding box center [86, 232] width 8 height 8
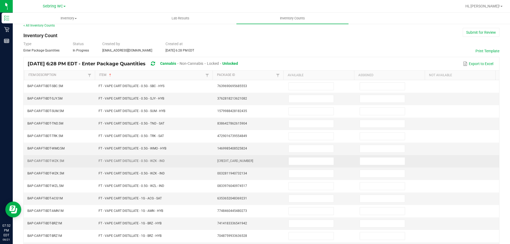
scroll to position [0, 0]
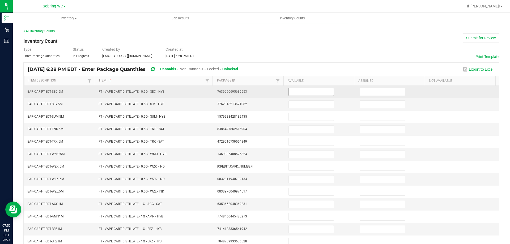
click at [295, 89] on input at bounding box center [311, 91] width 45 height 7
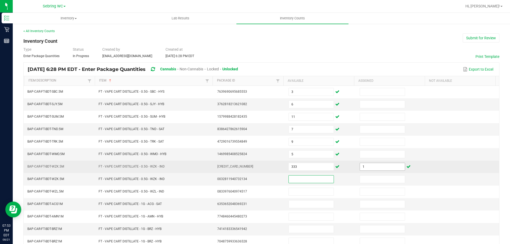
click at [379, 165] on input "1" at bounding box center [382, 166] width 45 height 7
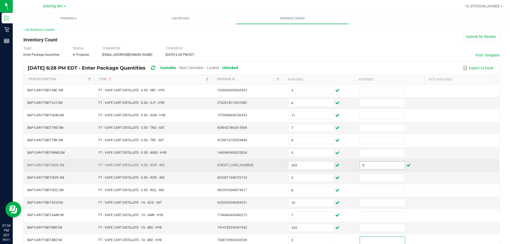
scroll to position [110, 0]
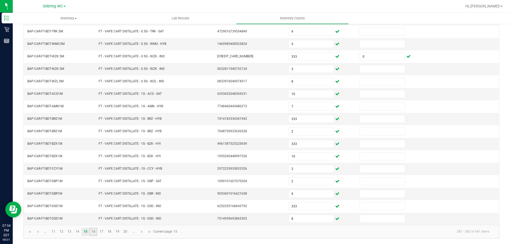
click at [91, 233] on link "16" at bounding box center [93, 232] width 8 height 8
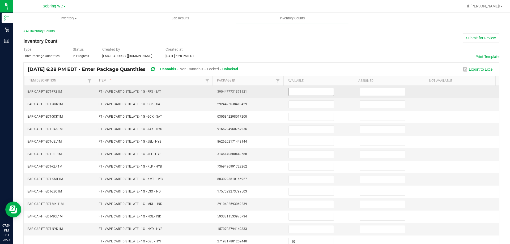
click at [323, 92] on input at bounding box center [311, 91] width 45 height 7
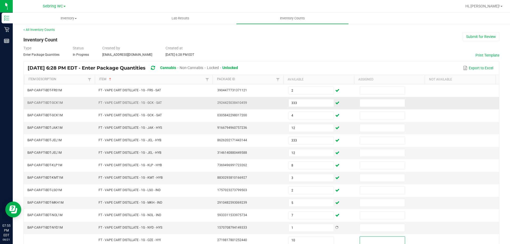
scroll to position [110, 0]
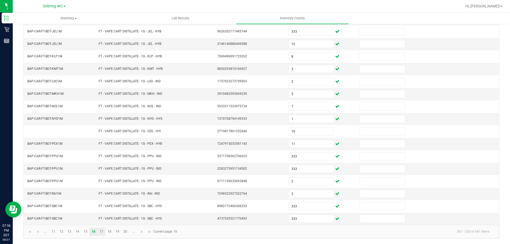
click at [101, 232] on link "17" at bounding box center [101, 232] width 8 height 8
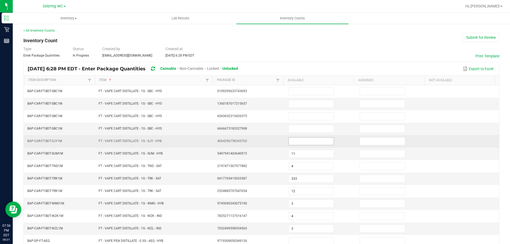
scroll to position [0, 0]
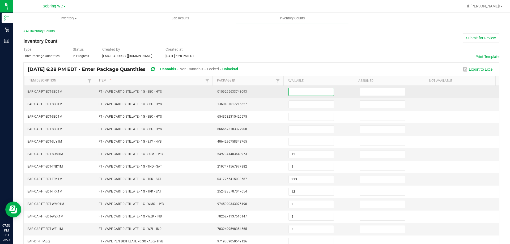
click at [294, 90] on input at bounding box center [311, 91] width 45 height 7
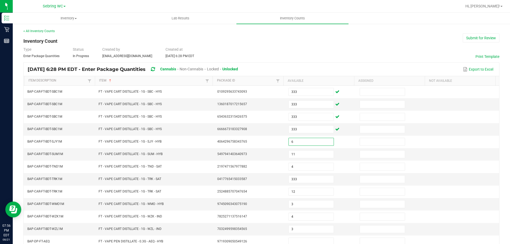
click at [312, 52] on div "Type Enter Package Quantities Status In Progress Created by [EMAIL_ADDRESS][DOM…" at bounding box center [261, 53] width 476 height 12
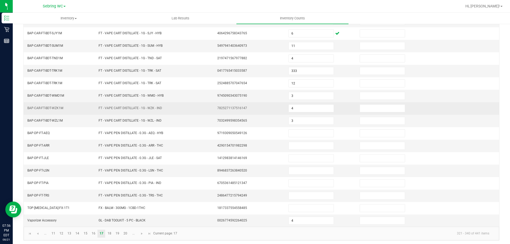
scroll to position [110, 0]
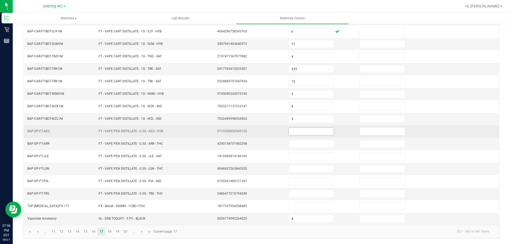
click at [298, 132] on input at bounding box center [311, 131] width 45 height 7
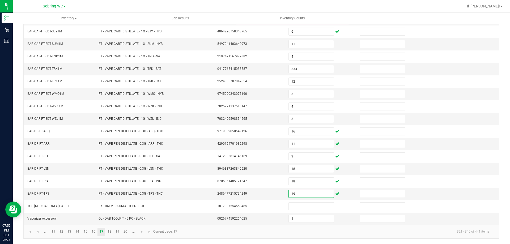
click at [257, 234] on kendo-pager-info "321 - 340 of 441 items" at bounding box center [336, 231] width 313 height 9
click at [151, 232] on span "Go to the last page" at bounding box center [149, 232] width 4 height 4
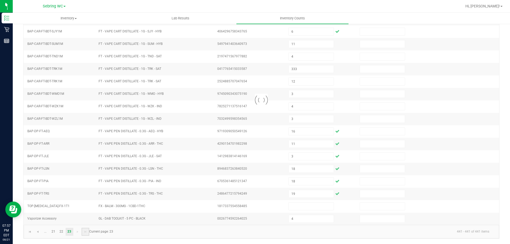
scroll to position [0, 0]
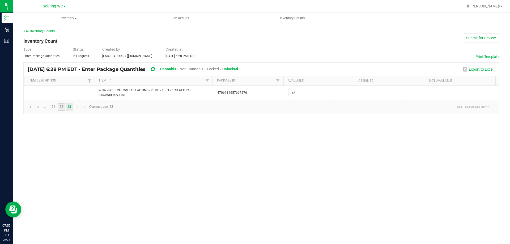
click at [59, 108] on link "22" at bounding box center [62, 107] width 8 height 8
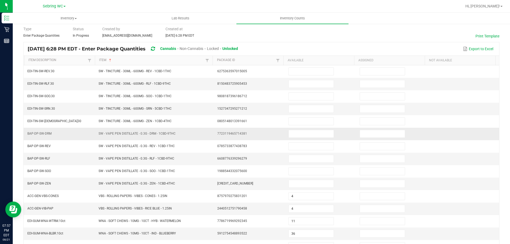
scroll to position [53, 0]
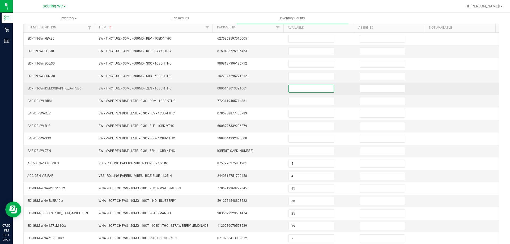
click at [307, 91] on input at bounding box center [311, 88] width 45 height 7
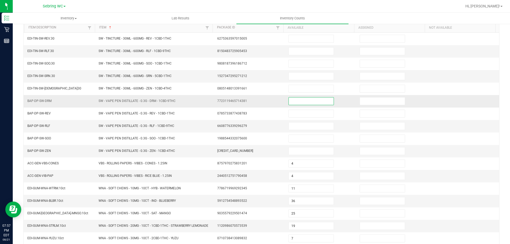
click at [301, 99] on input at bounding box center [311, 100] width 45 height 7
click at [184, 131] on td "SW - VAPE PEN DISTILLATE - 0.3G - RLF - 1CBD-9THC" at bounding box center [154, 126] width 119 height 12
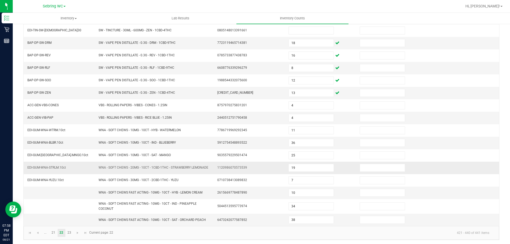
scroll to position [113, 0]
click at [27, 234] on link at bounding box center [30, 232] width 8 height 8
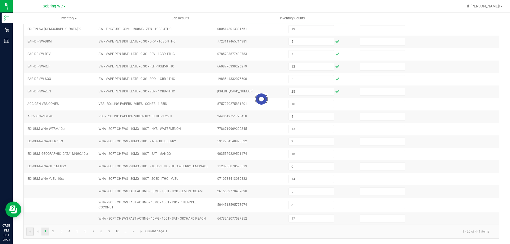
scroll to position [110, 0]
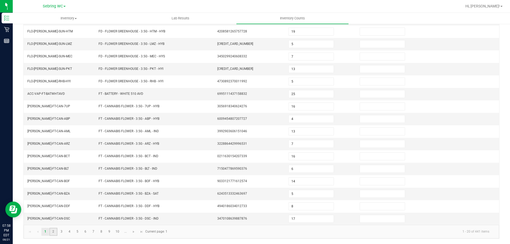
click at [54, 232] on link "2" at bounding box center [53, 232] width 8 height 8
click at [59, 234] on link "3" at bounding box center [62, 232] width 8 height 8
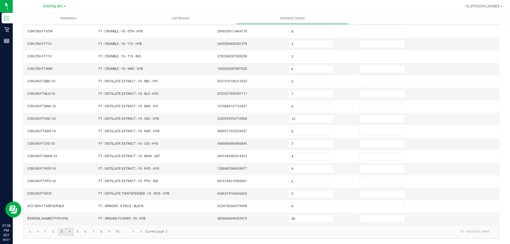
click at [70, 233] on link "4" at bounding box center [70, 232] width 8 height 8
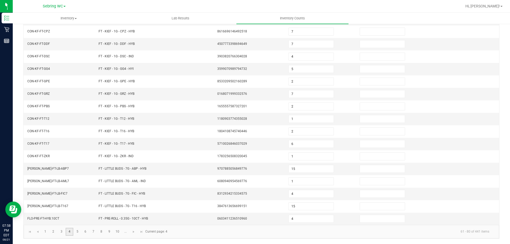
click at [72, 231] on link "4" at bounding box center [70, 232] width 8 height 8
click at [78, 232] on link "5" at bounding box center [78, 232] width 8 height 8
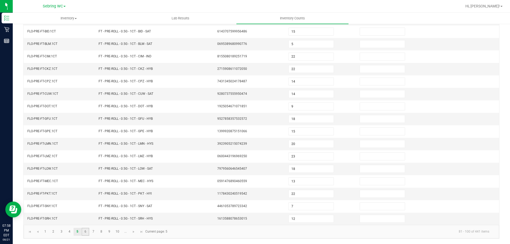
click at [89, 233] on link "6" at bounding box center [86, 232] width 8 height 8
click at [95, 233] on link "7" at bounding box center [93, 232] width 8 height 8
click at [102, 232] on link "8" at bounding box center [101, 232] width 8 height 8
click at [109, 234] on link "9" at bounding box center [109, 232] width 8 height 8
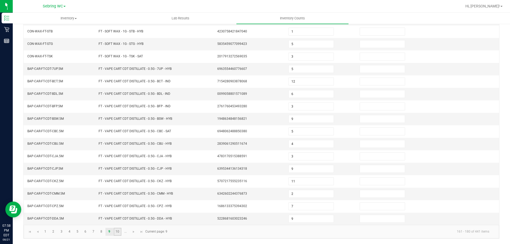
click at [117, 232] on link "10" at bounding box center [118, 232] width 8 height 8
click at [123, 233] on link "..." at bounding box center [126, 232] width 8 height 8
click at [64, 233] on link "12" at bounding box center [62, 232] width 8 height 8
click at [69, 232] on link "13" at bounding box center [70, 232] width 8 height 8
click at [78, 233] on link "14" at bounding box center [78, 232] width 8 height 8
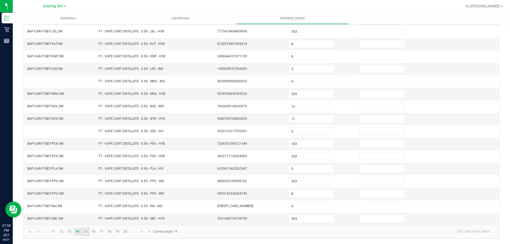
click at [83, 230] on link "15" at bounding box center [86, 232] width 8 height 8
click at [96, 232] on link "16" at bounding box center [93, 232] width 8 height 8
click at [99, 230] on link "17" at bounding box center [101, 232] width 8 height 8
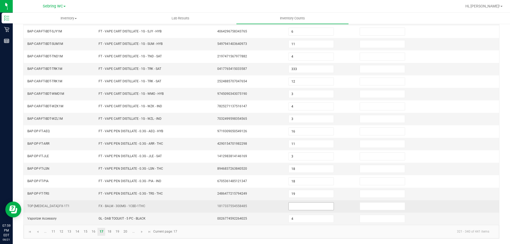
click at [298, 208] on input at bounding box center [311, 206] width 45 height 7
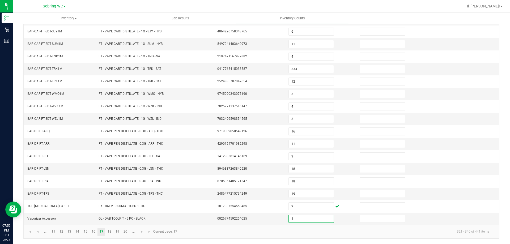
click at [212, 236] on kendo-pager-info "321 - 340 of 441 items" at bounding box center [336, 231] width 313 height 9
click at [112, 233] on link "18" at bounding box center [109, 232] width 8 height 8
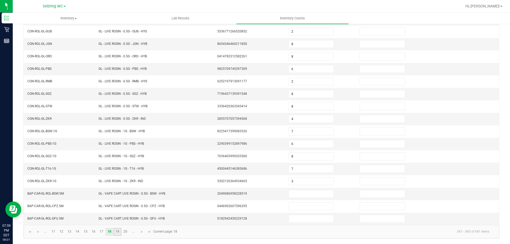
click at [117, 230] on link "19" at bounding box center [118, 232] width 8 height 8
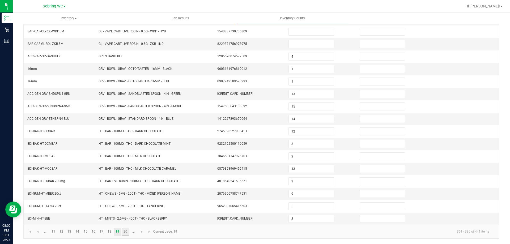
click at [123, 230] on link "20" at bounding box center [126, 232] width 8 height 8
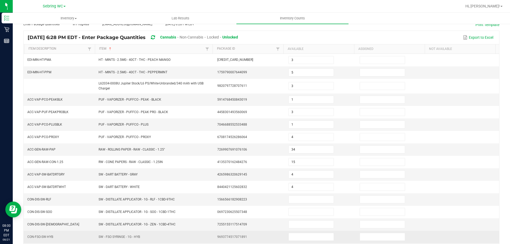
scroll to position [113, 0]
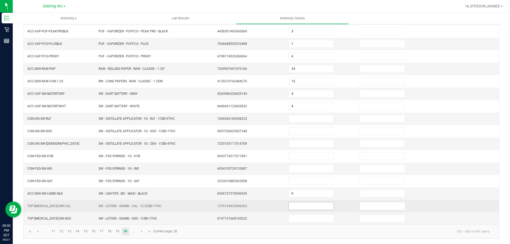
click at [291, 203] on input at bounding box center [311, 205] width 45 height 7
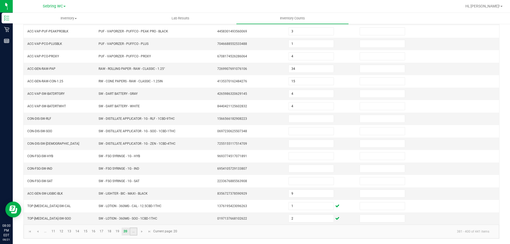
click at [132, 230] on link "..." at bounding box center [134, 232] width 8 height 8
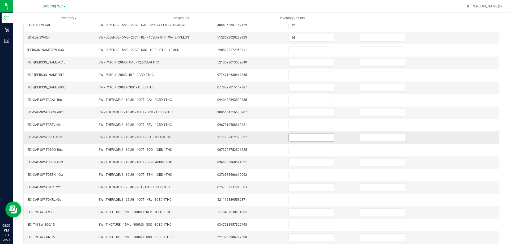
scroll to position [80, 0]
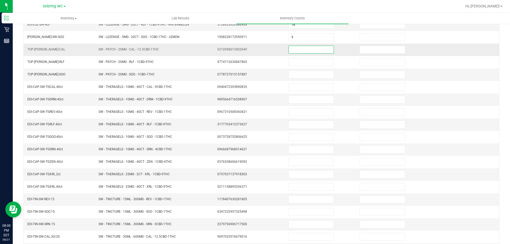
click at [314, 50] on input at bounding box center [311, 49] width 45 height 7
click at [218, 128] on td "3177703412373627" at bounding box center [249, 124] width 71 height 12
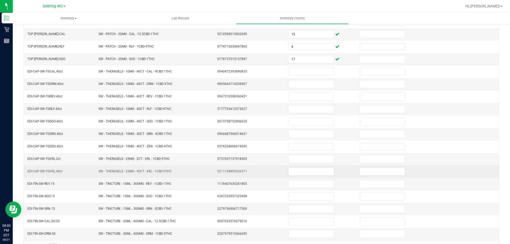
scroll to position [110, 0]
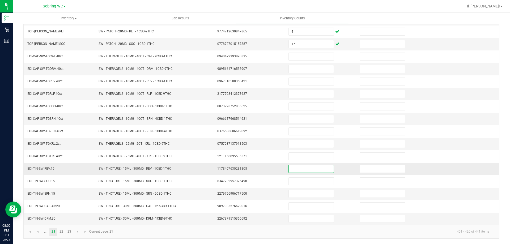
click at [311, 172] on input at bounding box center [311, 168] width 45 height 7
click at [236, 234] on kendo-pager-info "401 - 420 of 441 items" at bounding box center [304, 231] width 377 height 9
click at [36, 234] on span "Go to the previous page" at bounding box center [38, 232] width 4 height 4
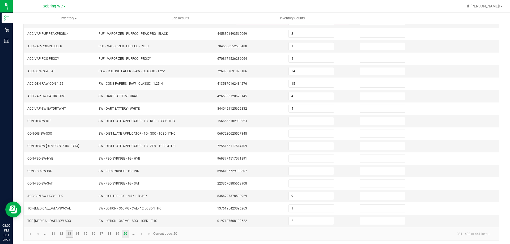
click at [70, 234] on link "13" at bounding box center [70, 234] width 8 height 8
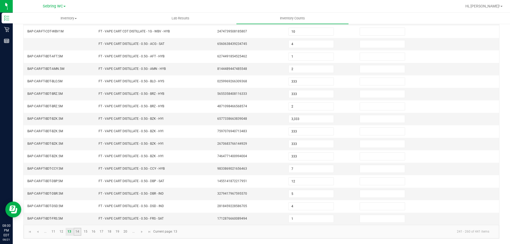
click at [77, 234] on link "14" at bounding box center [78, 232] width 8 height 8
click at [88, 232] on link "15" at bounding box center [86, 232] width 8 height 8
click at [91, 231] on link "16" at bounding box center [93, 232] width 8 height 8
click at [102, 230] on link "17" at bounding box center [101, 232] width 8 height 8
click at [110, 232] on link "18" at bounding box center [109, 232] width 8 height 8
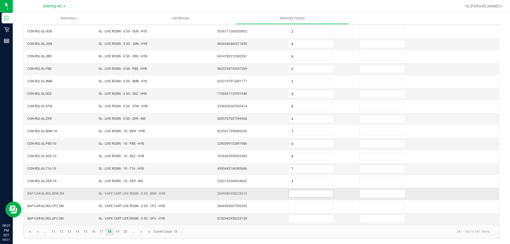
click at [303, 195] on input at bounding box center [311, 193] width 45 height 7
click at [119, 233] on link "19" at bounding box center [118, 232] width 8 height 8
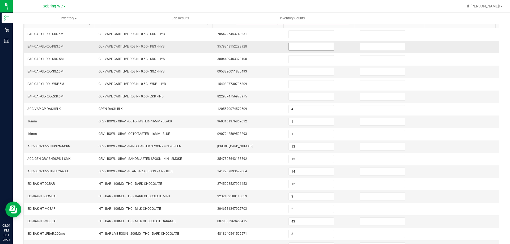
scroll to position [0, 0]
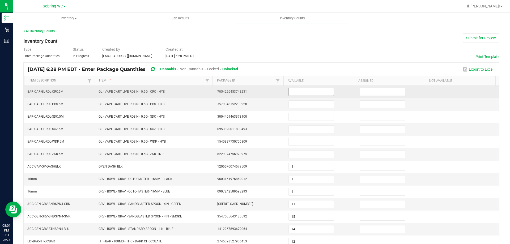
click at [299, 94] on input at bounding box center [311, 91] width 45 height 7
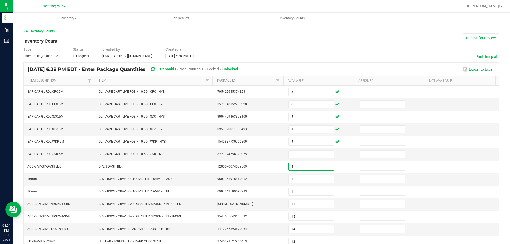
click at [304, 49] on div "Type Enter Package Quantities Status In Progress Created by [EMAIL_ADDRESS][DOM…" at bounding box center [261, 53] width 476 height 12
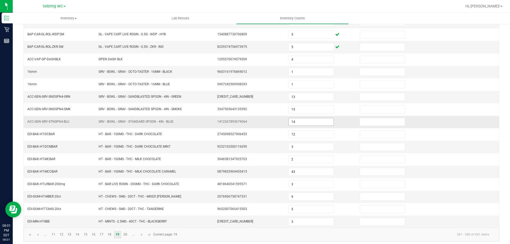
scroll to position [110, 0]
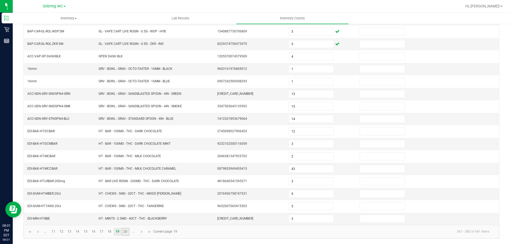
click at [127, 231] on link "20" at bounding box center [126, 232] width 8 height 8
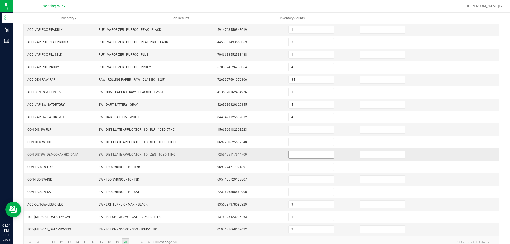
scroll to position [113, 0]
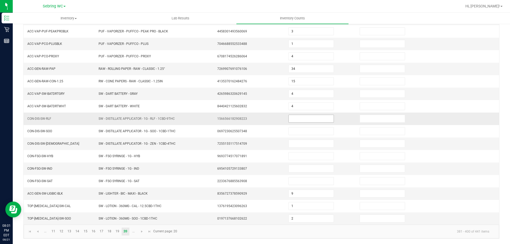
click at [297, 116] on input at bounding box center [311, 118] width 45 height 7
click at [206, 235] on kendo-pager-info "381 - 400 of 441 items" at bounding box center [336, 231] width 313 height 9
click at [134, 235] on link "..." at bounding box center [134, 232] width 8 height 8
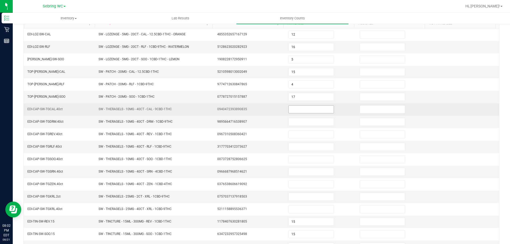
scroll to position [57, 0]
click at [302, 107] on input at bounding box center [311, 109] width 45 height 7
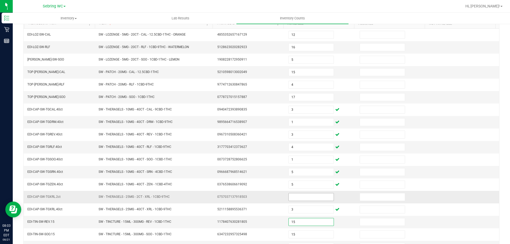
click at [289, 196] on input at bounding box center [311, 196] width 45 height 7
click at [270, 221] on td "1178407630281805" at bounding box center [249, 222] width 71 height 12
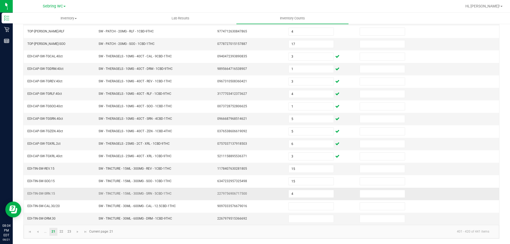
click at [293, 200] on td "4" at bounding box center [320, 194] width 71 height 12
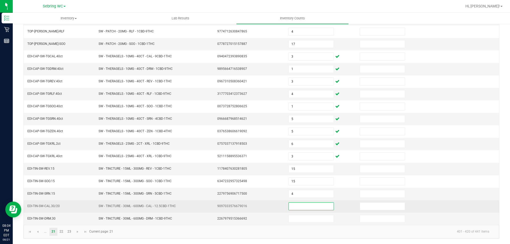
click at [293, 206] on input at bounding box center [311, 206] width 45 height 7
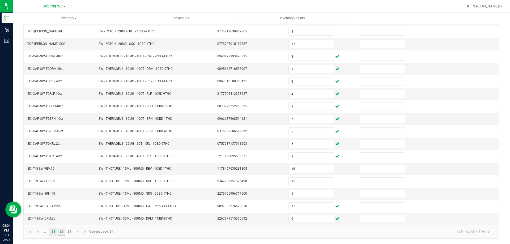
click at [62, 234] on link "22" at bounding box center [62, 232] width 8 height 8
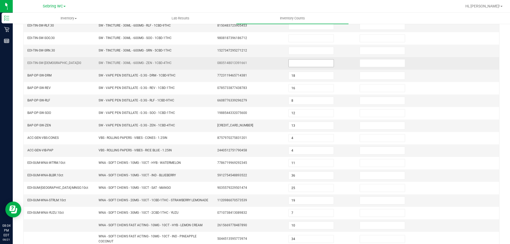
scroll to position [0, 0]
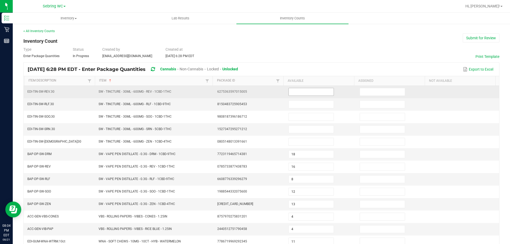
click at [294, 91] on input at bounding box center [311, 91] width 45 height 7
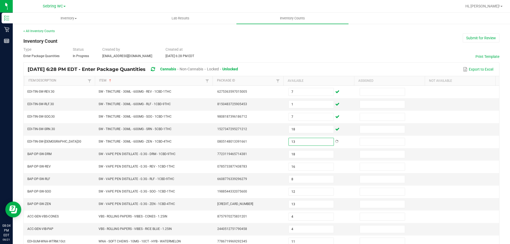
click at [309, 49] on div "Type Enter Package Quantities Status In Progress Created by [EMAIL_ADDRESS][DOM…" at bounding box center [261, 53] width 476 height 12
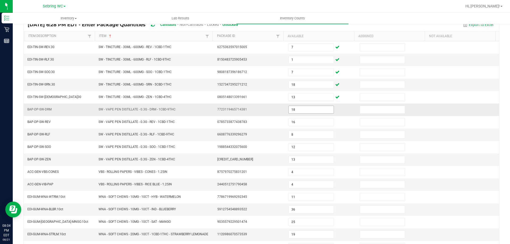
scroll to position [106, 0]
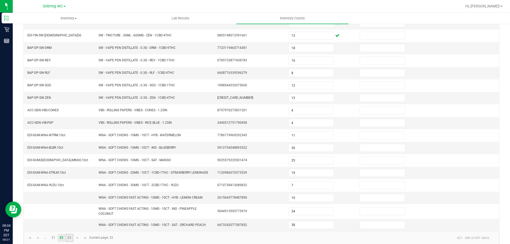
click at [70, 238] on link "23" at bounding box center [70, 238] width 8 height 8
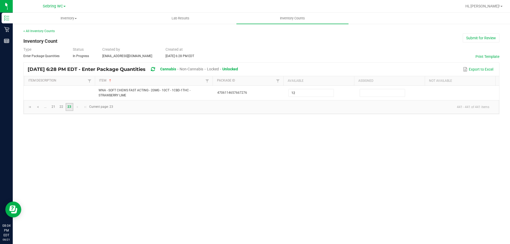
scroll to position [0, 0]
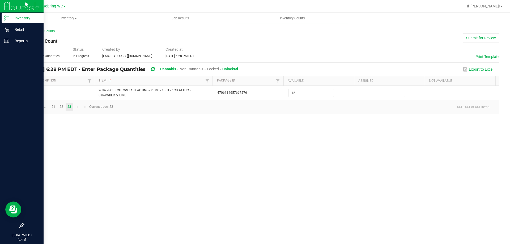
click at [8, 16] on line at bounding box center [7, 16] width 3 height 0
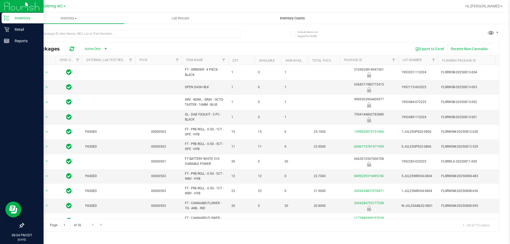
click at [298, 18] on span "Inventory Counts" at bounding box center [292, 18] width 39 height 5
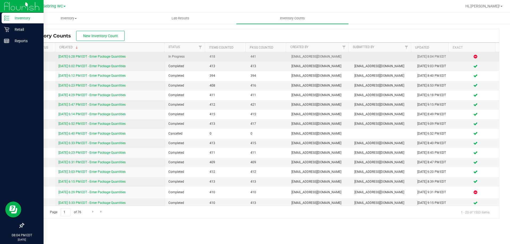
click at [92, 55] on link "[DATE] 6:28 PM EDT - Enter Package Quantities" at bounding box center [91, 57] width 67 height 4
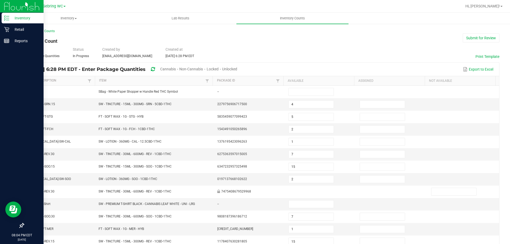
click at [237, 69] on span "Unlocked" at bounding box center [229, 69] width 15 height 4
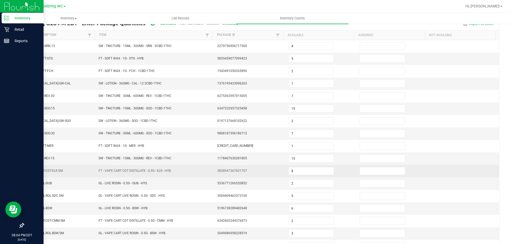
scroll to position [110, 0]
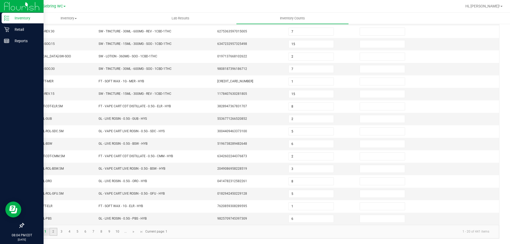
click at [54, 235] on link "2" at bounding box center [53, 232] width 8 height 8
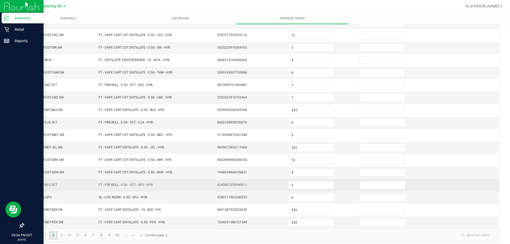
scroll to position [110, 0]
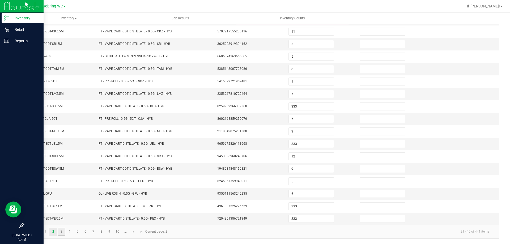
click at [62, 233] on link "3" at bounding box center [62, 232] width 8 height 8
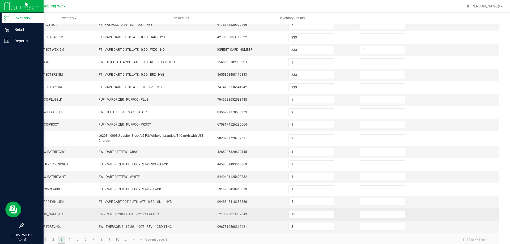
scroll to position [113, 0]
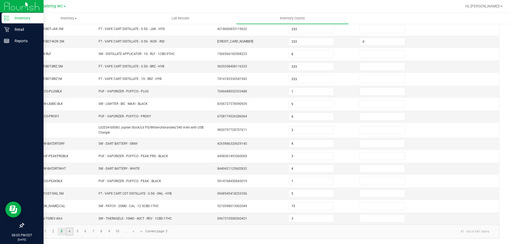
click at [71, 234] on link "4" at bounding box center [70, 232] width 8 height 8
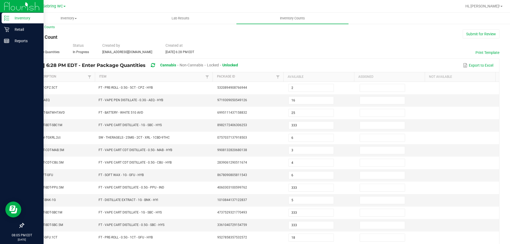
scroll to position [110, 0]
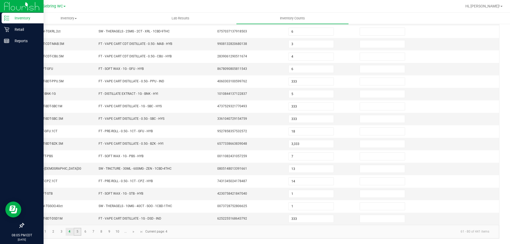
click at [80, 233] on link "5" at bounding box center [78, 232] width 8 height 8
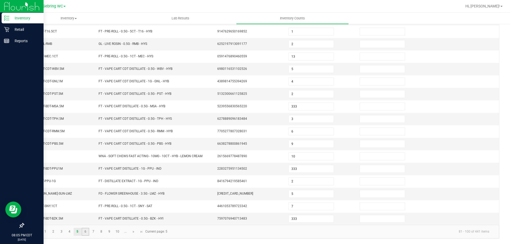
click at [86, 234] on link "6" at bounding box center [86, 232] width 8 height 8
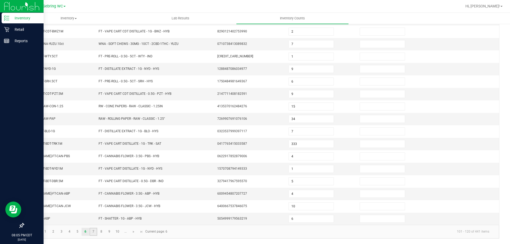
click at [92, 230] on link "7" at bounding box center [93, 232] width 8 height 8
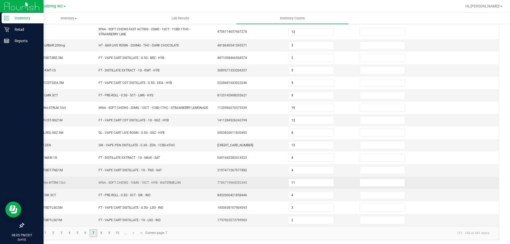
scroll to position [113, 0]
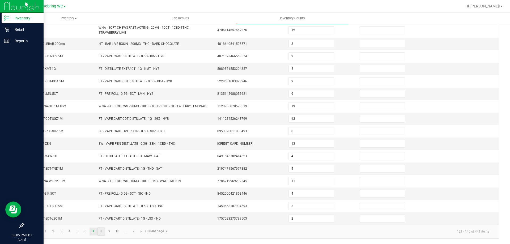
click at [101, 231] on link "8" at bounding box center [101, 232] width 8 height 8
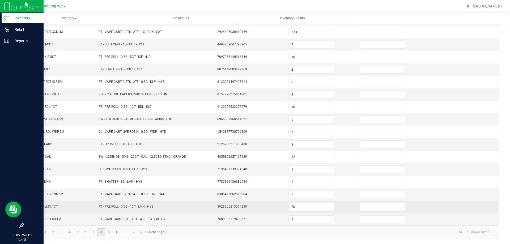
scroll to position [110, 0]
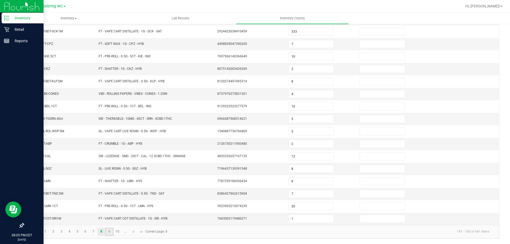
click at [110, 230] on link "9" at bounding box center [109, 232] width 8 height 8
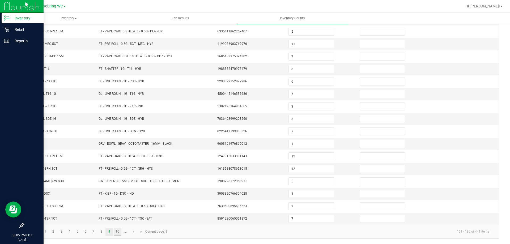
click at [114, 231] on link "10" at bounding box center [118, 232] width 8 height 8
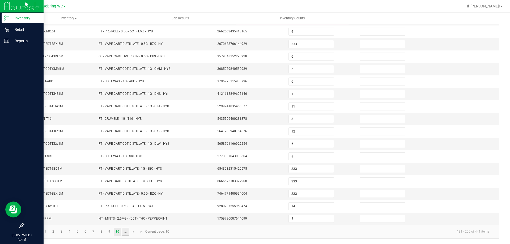
click at [125, 231] on link "..." at bounding box center [126, 232] width 8 height 8
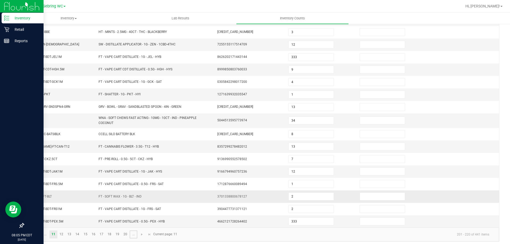
scroll to position [113, 0]
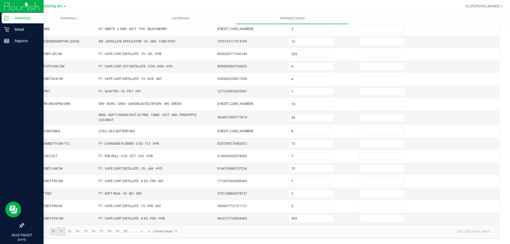
click at [61, 230] on link "12" at bounding box center [62, 232] width 8 height 8
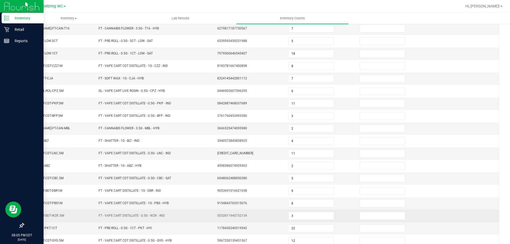
scroll to position [110, 0]
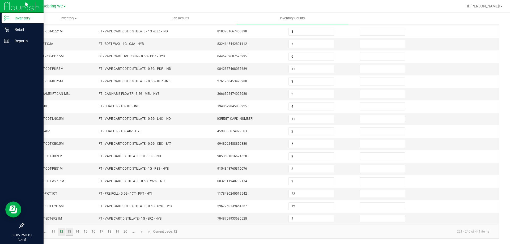
click at [72, 232] on link "13" at bounding box center [70, 232] width 8 height 8
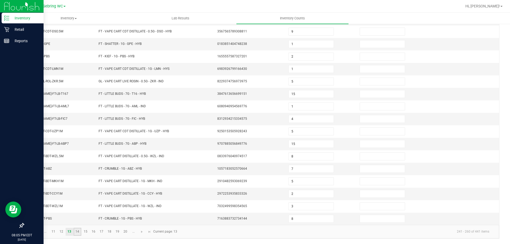
click at [77, 232] on link "14" at bounding box center [78, 232] width 8 height 8
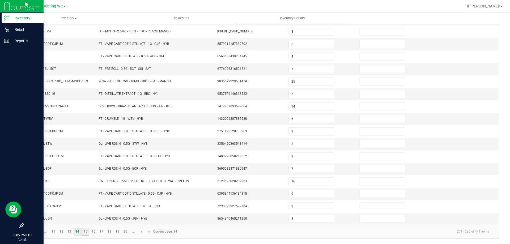
click at [87, 231] on link "15" at bounding box center [86, 232] width 8 height 8
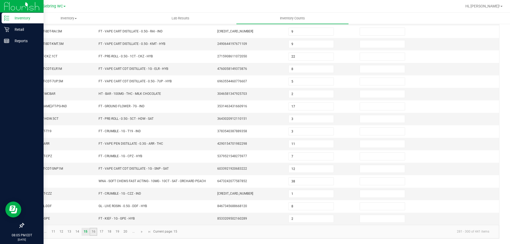
click at [91, 231] on link "16" at bounding box center [93, 232] width 8 height 8
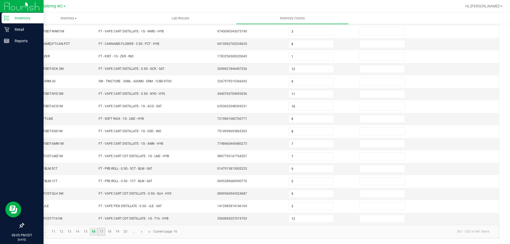
click at [101, 231] on link "17" at bounding box center [101, 232] width 8 height 8
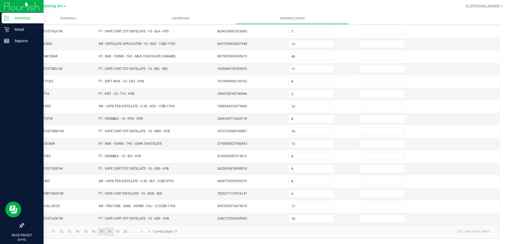
click at [111, 229] on link "18" at bounding box center [109, 232] width 8 height 8
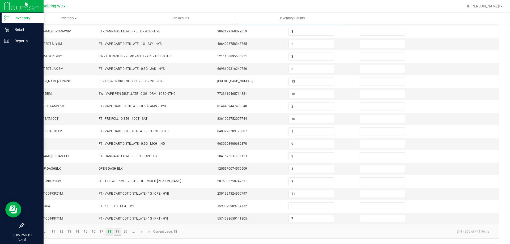
click at [120, 232] on link "19" at bounding box center [118, 232] width 8 height 8
click at [122, 230] on link "20" at bounding box center [126, 232] width 8 height 8
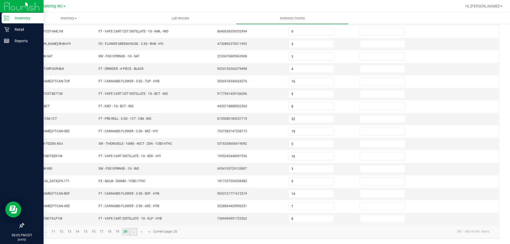
click at [133, 233] on link "..." at bounding box center [134, 232] width 8 height 8
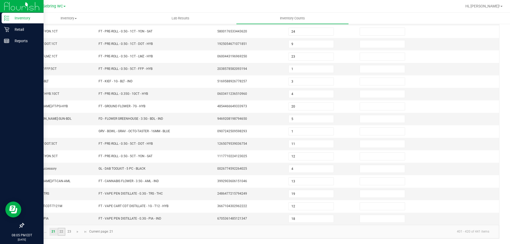
click at [61, 233] on link "22" at bounding box center [62, 232] width 8 height 8
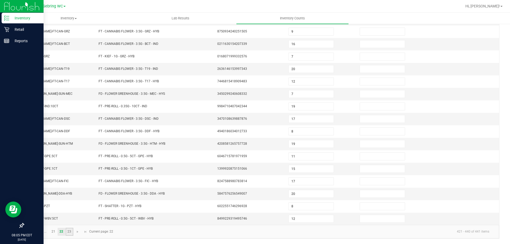
click at [68, 231] on link "23" at bounding box center [70, 232] width 8 height 8
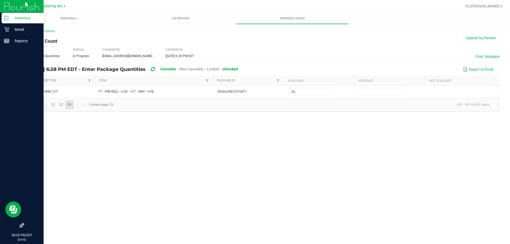
scroll to position [0, 0]
click at [6, 22] on div "Inventory" at bounding box center [23, 18] width 42 height 11
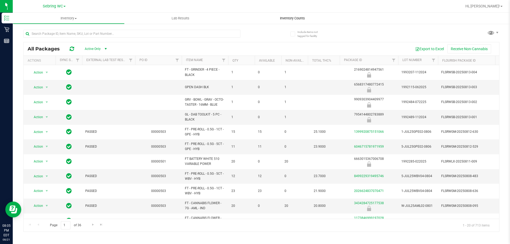
click at [300, 19] on span "Inventory Counts" at bounding box center [292, 18] width 39 height 5
